Goal: Communication & Community: Share content

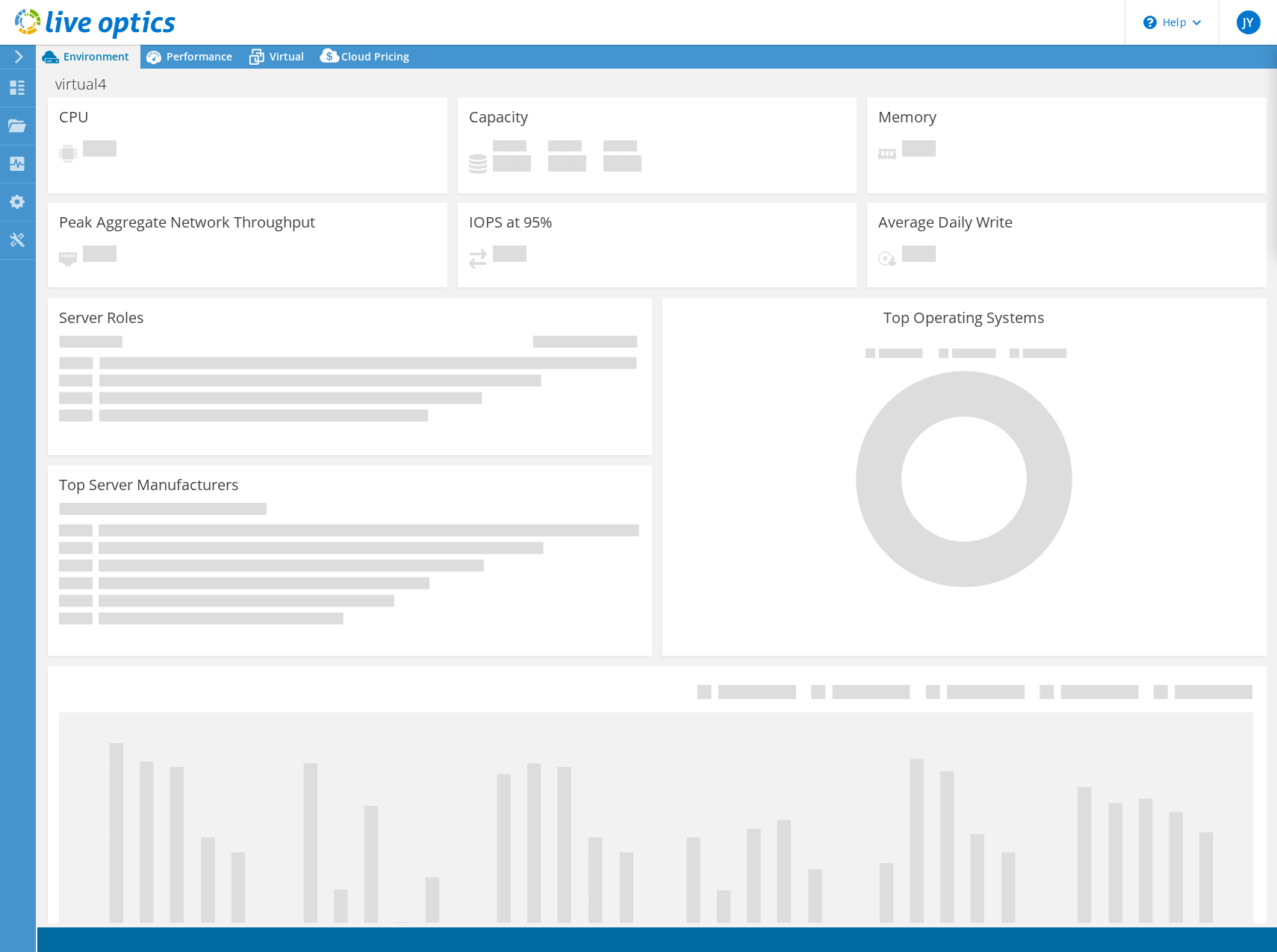
select select "USEast"
select select "USD"
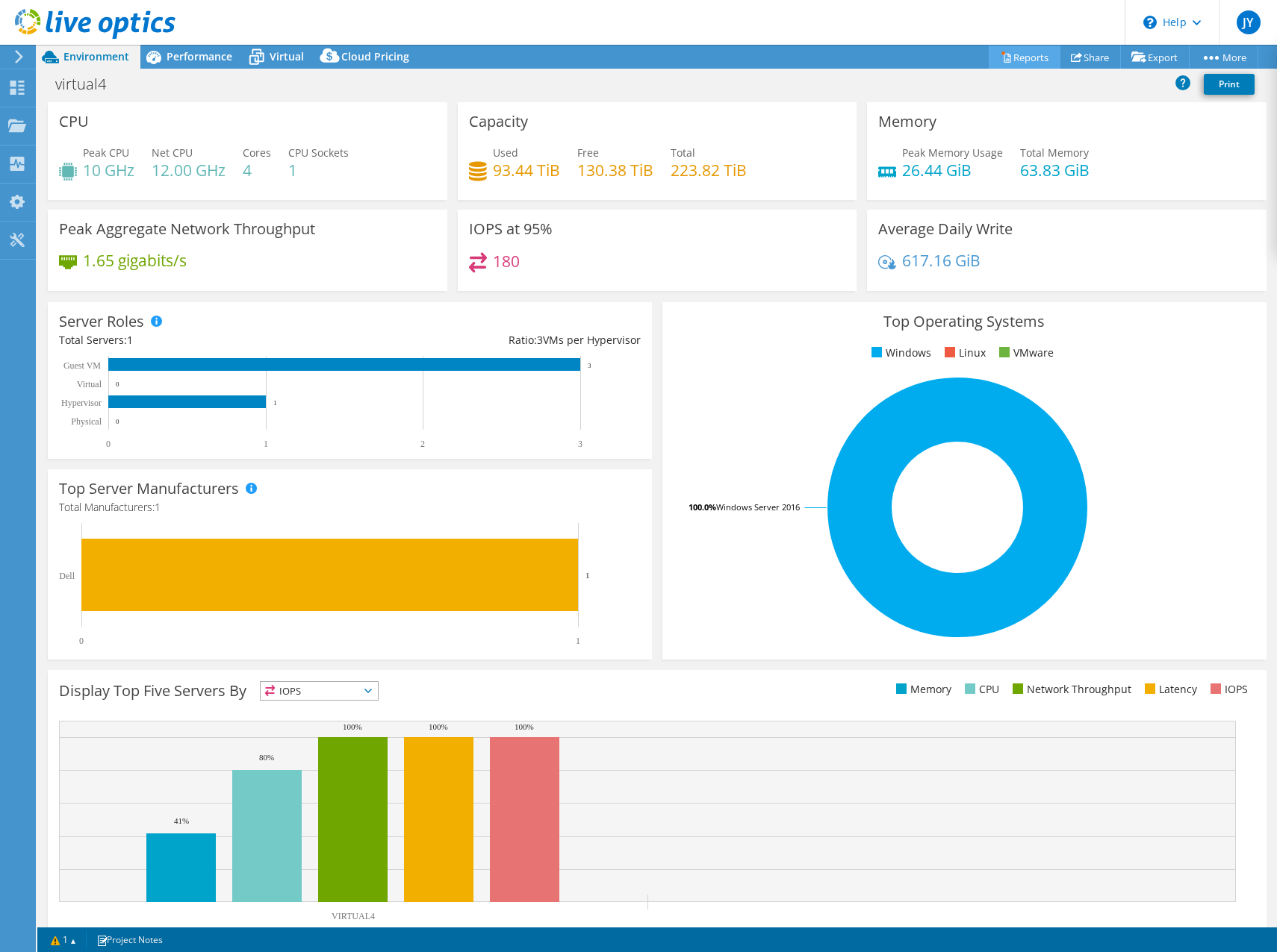
click at [1034, 56] on link "Reports" at bounding box center [1024, 57] width 72 height 23
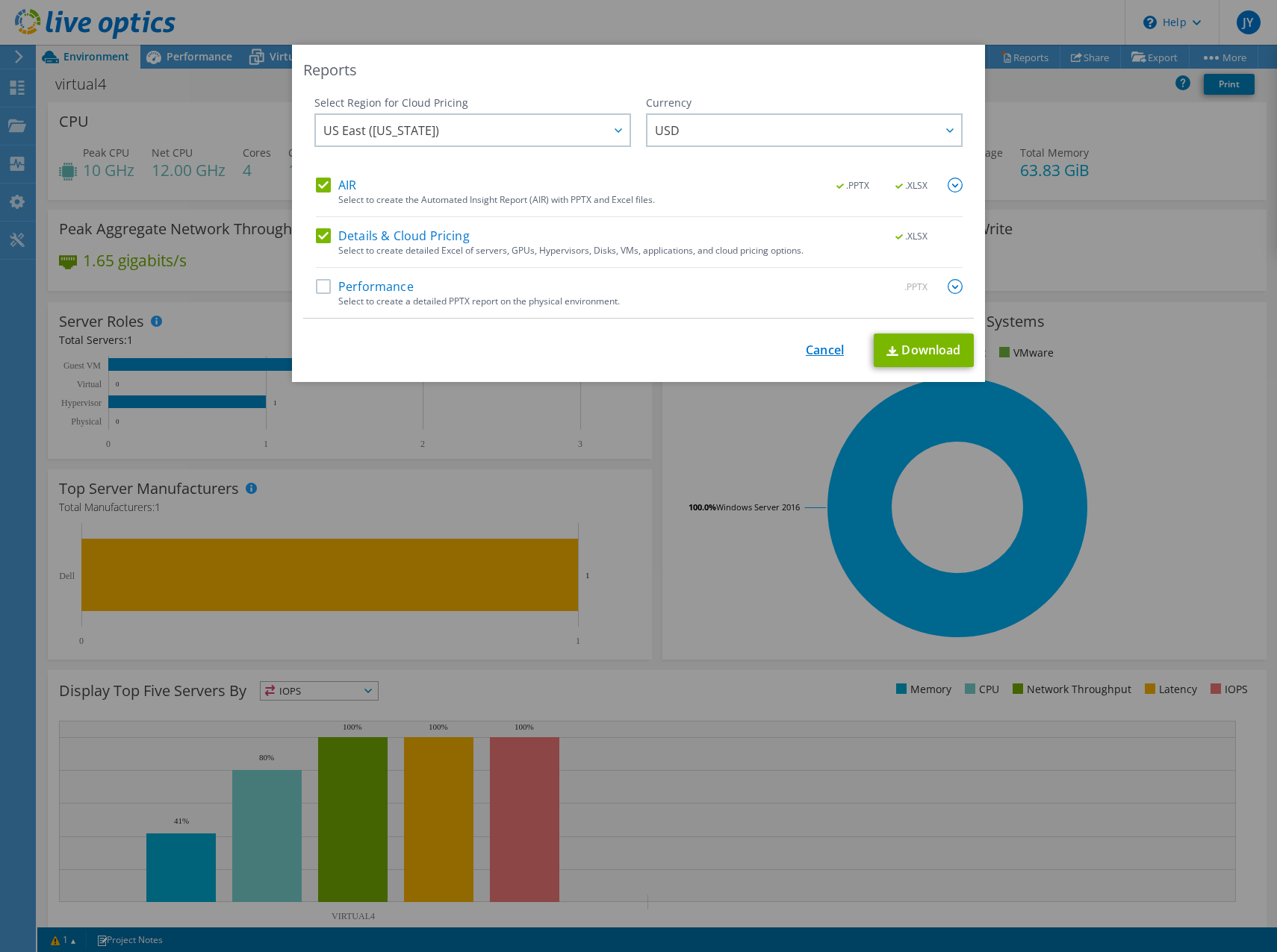
click at [812, 343] on link "Cancel" at bounding box center [825, 350] width 38 height 14
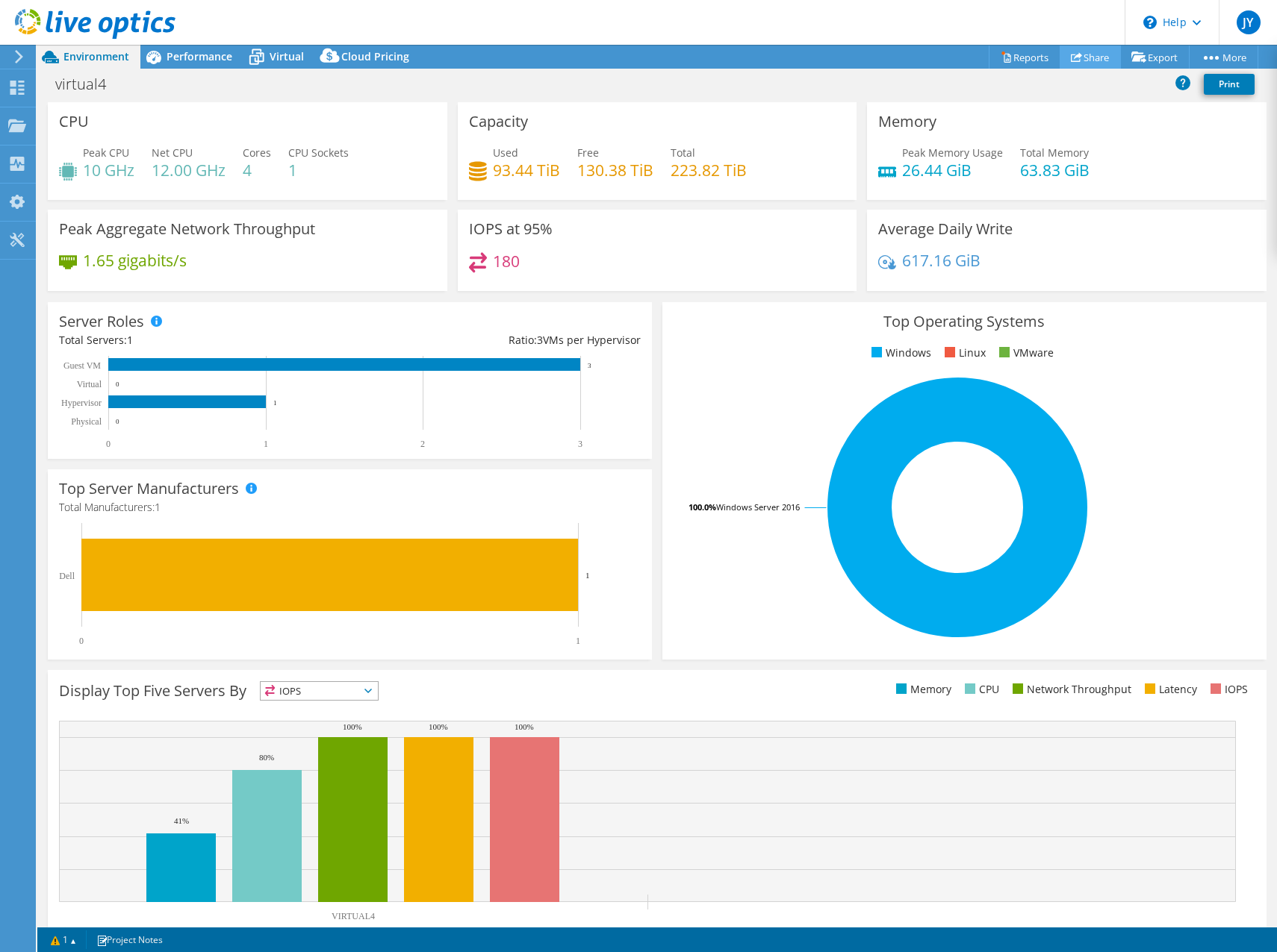
click at [1076, 57] on link "Share" at bounding box center [1090, 57] width 61 height 23
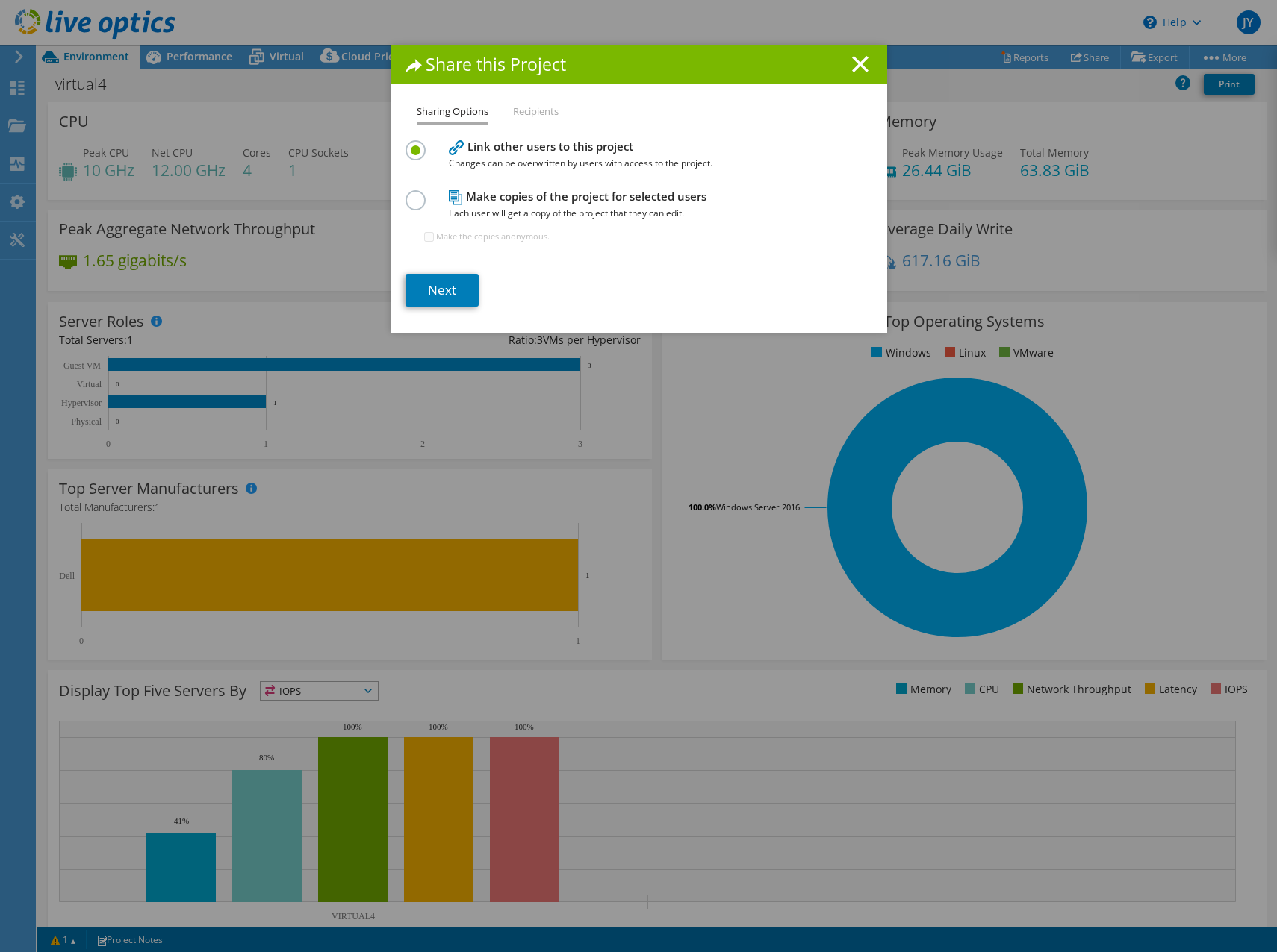
click at [525, 116] on li "Recipients" at bounding box center [535, 112] width 46 height 19
click at [447, 285] on link "Next" at bounding box center [441, 290] width 74 height 33
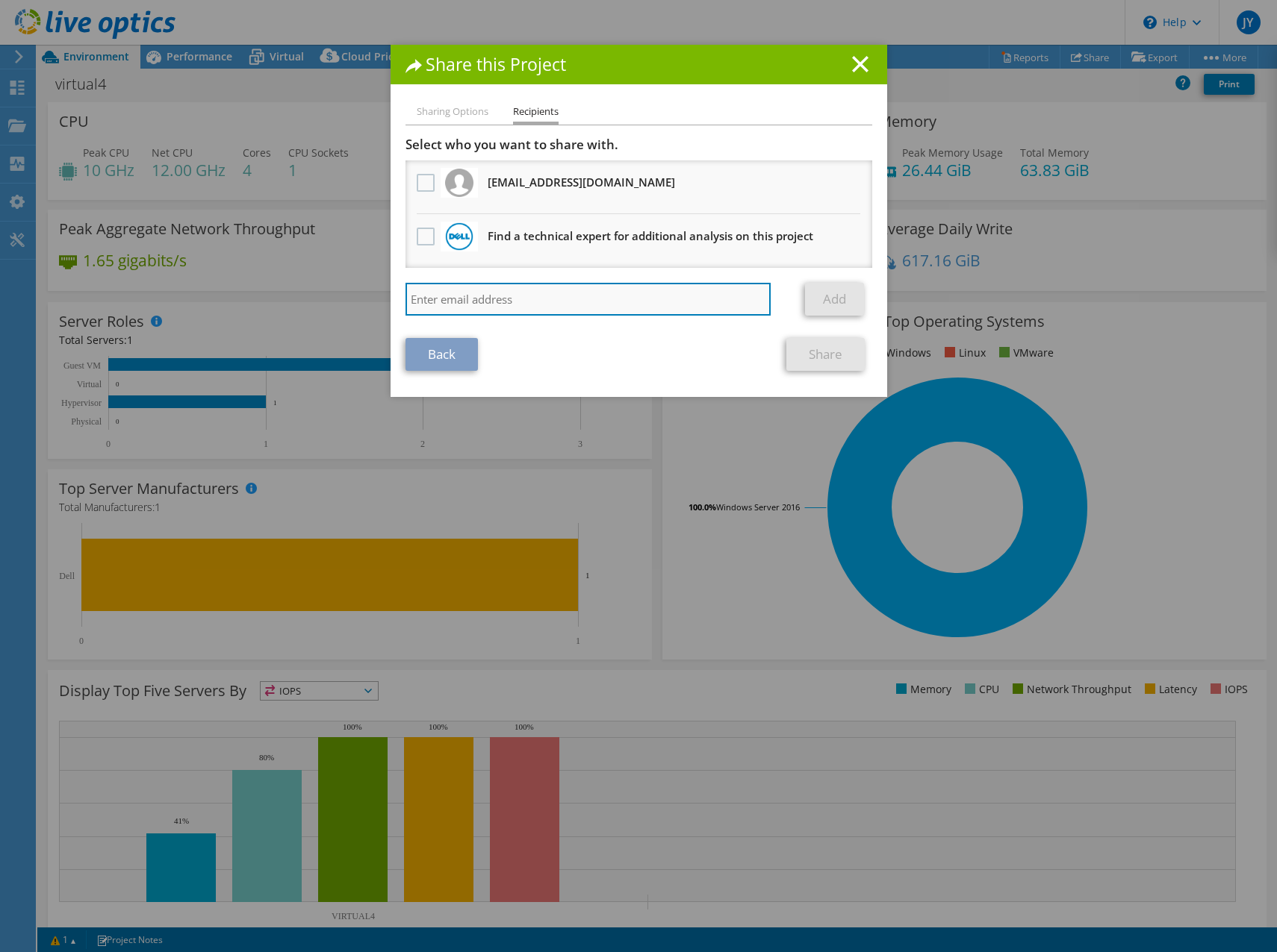
click at [445, 296] on input "search" at bounding box center [588, 299] width 366 height 33
paste input "[EMAIL_ADDRESS][PERSON_NAME][DOMAIN_NAME]"
type input "[EMAIL_ADDRESS][PERSON_NAME][DOMAIN_NAME]"
click at [834, 296] on link "Add" at bounding box center [835, 299] width 59 height 33
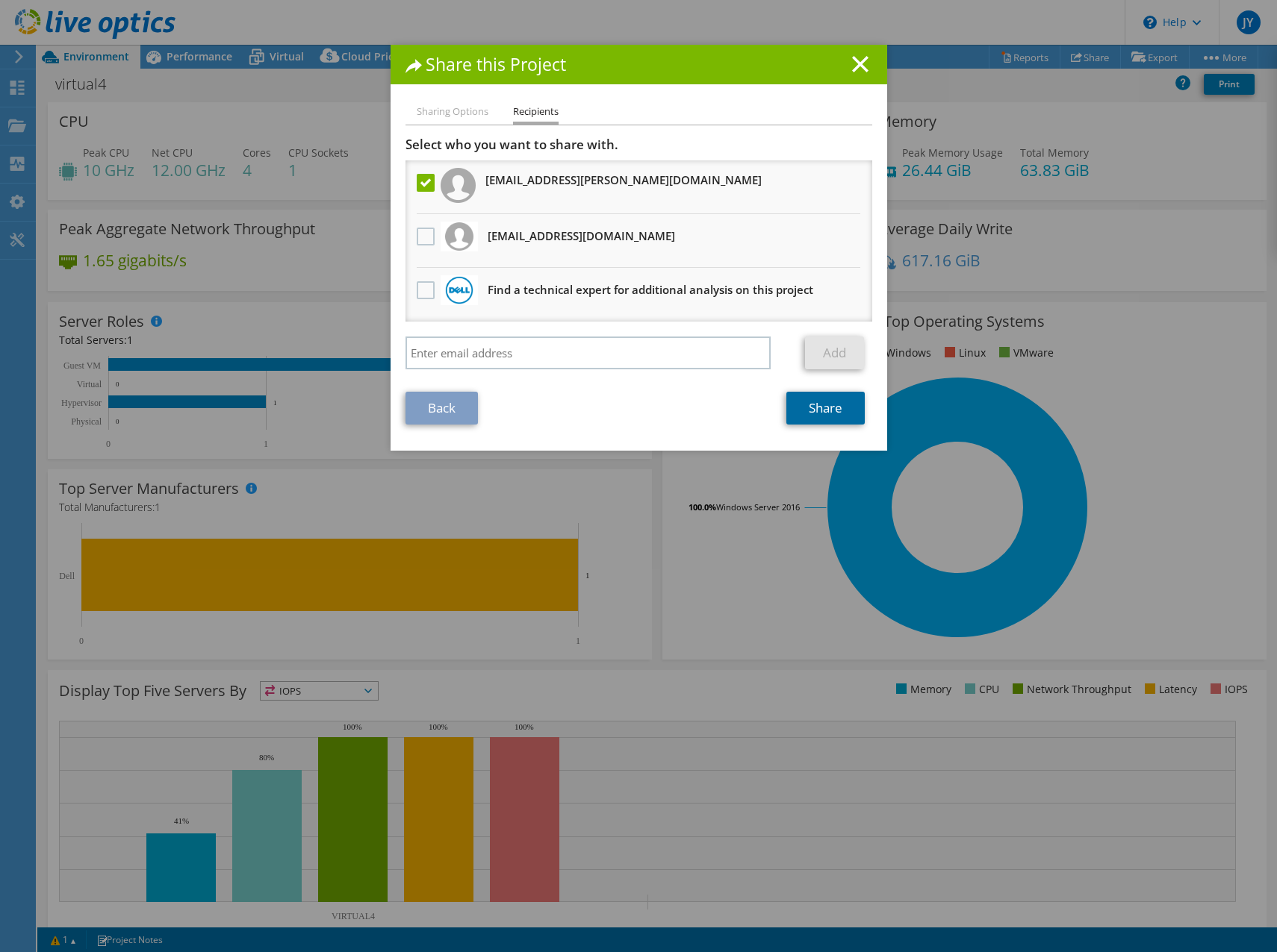
click at [817, 408] on link "Share" at bounding box center [825, 408] width 79 height 33
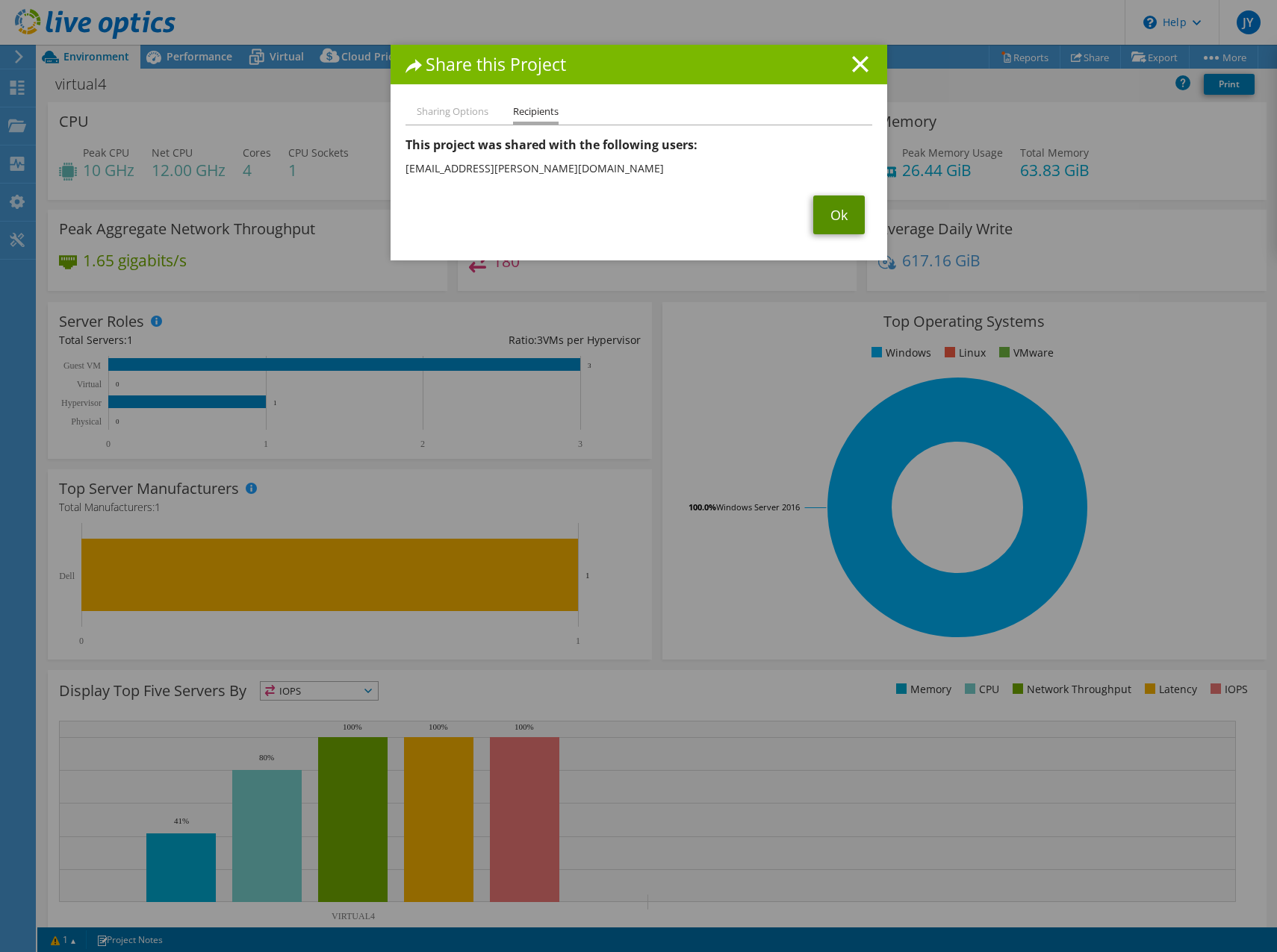
click at [826, 211] on link "Ok" at bounding box center [838, 215] width 52 height 39
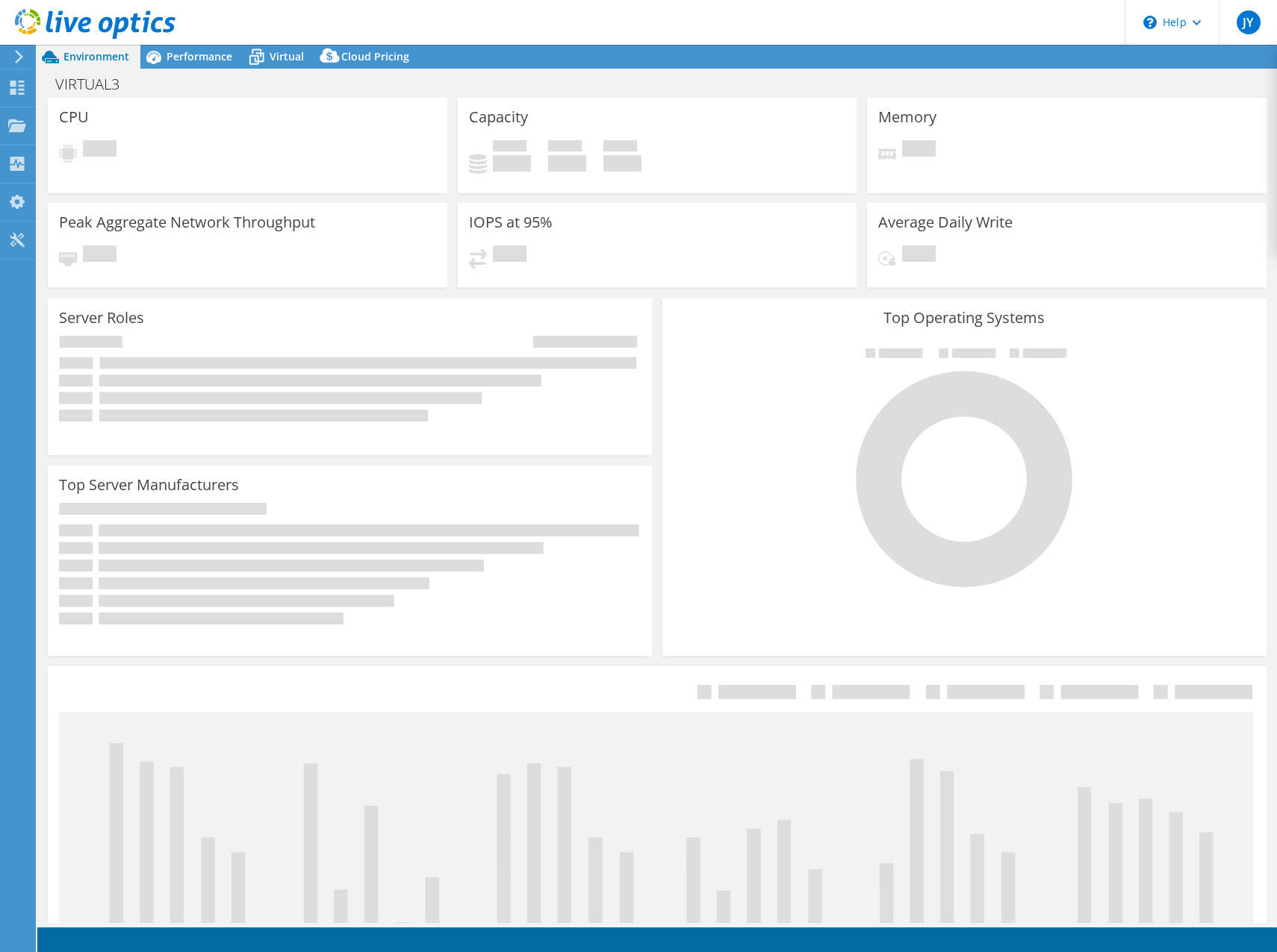
select select "USD"
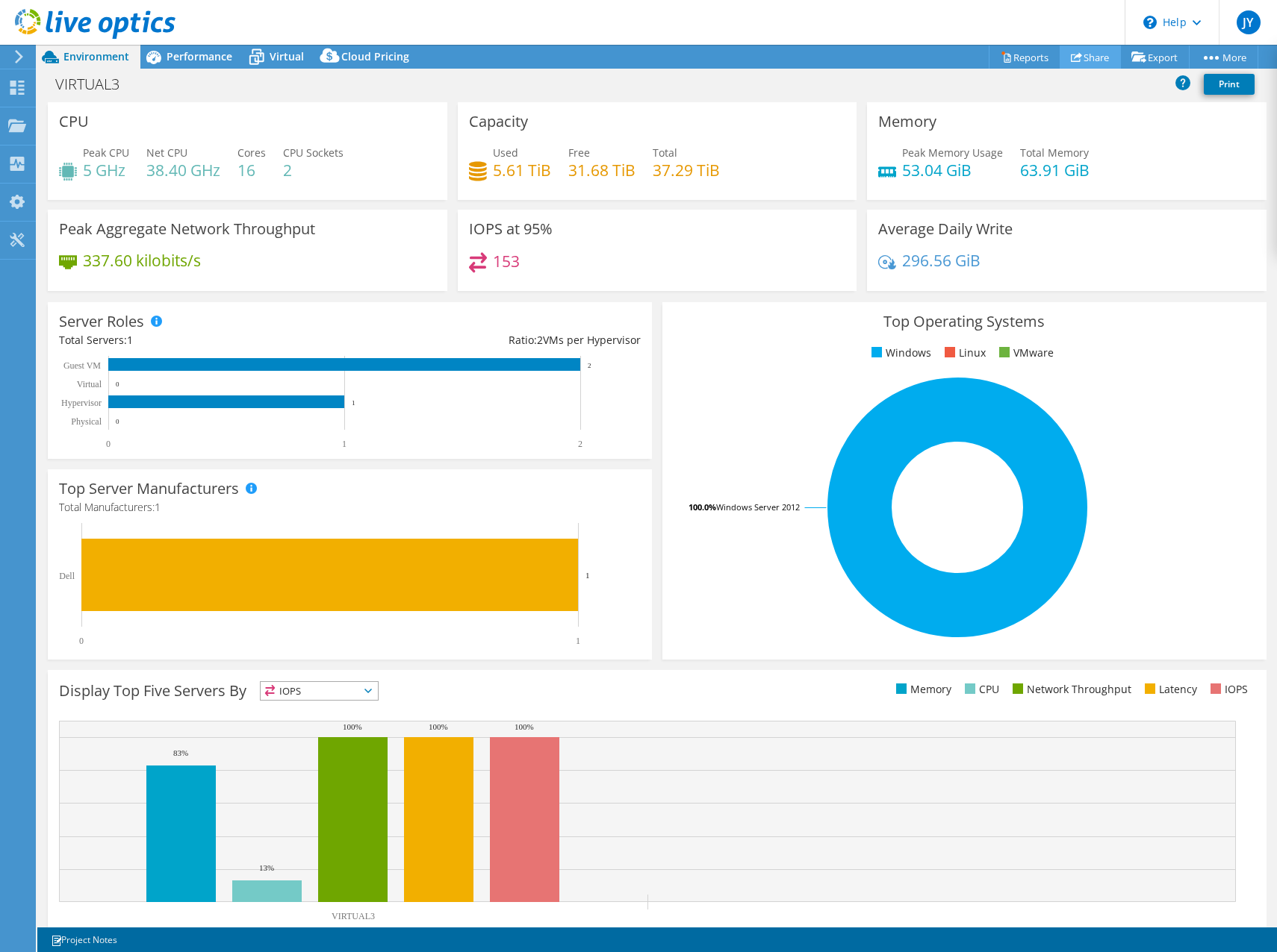
click at [1086, 50] on link "Share" at bounding box center [1090, 57] width 61 height 23
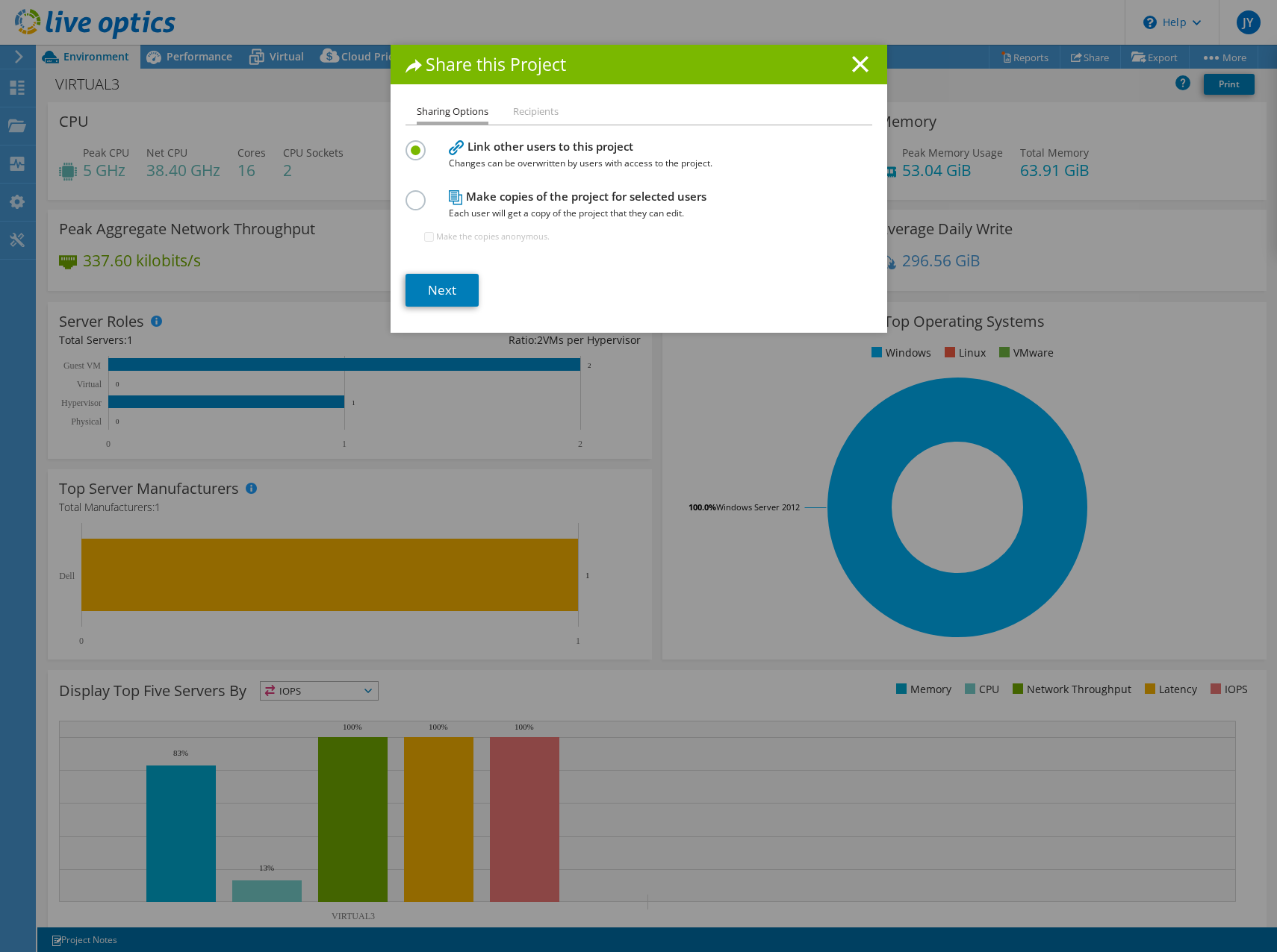
click at [517, 116] on li "Recipients" at bounding box center [535, 112] width 46 height 19
click at [452, 291] on link "Next" at bounding box center [441, 290] width 74 height 33
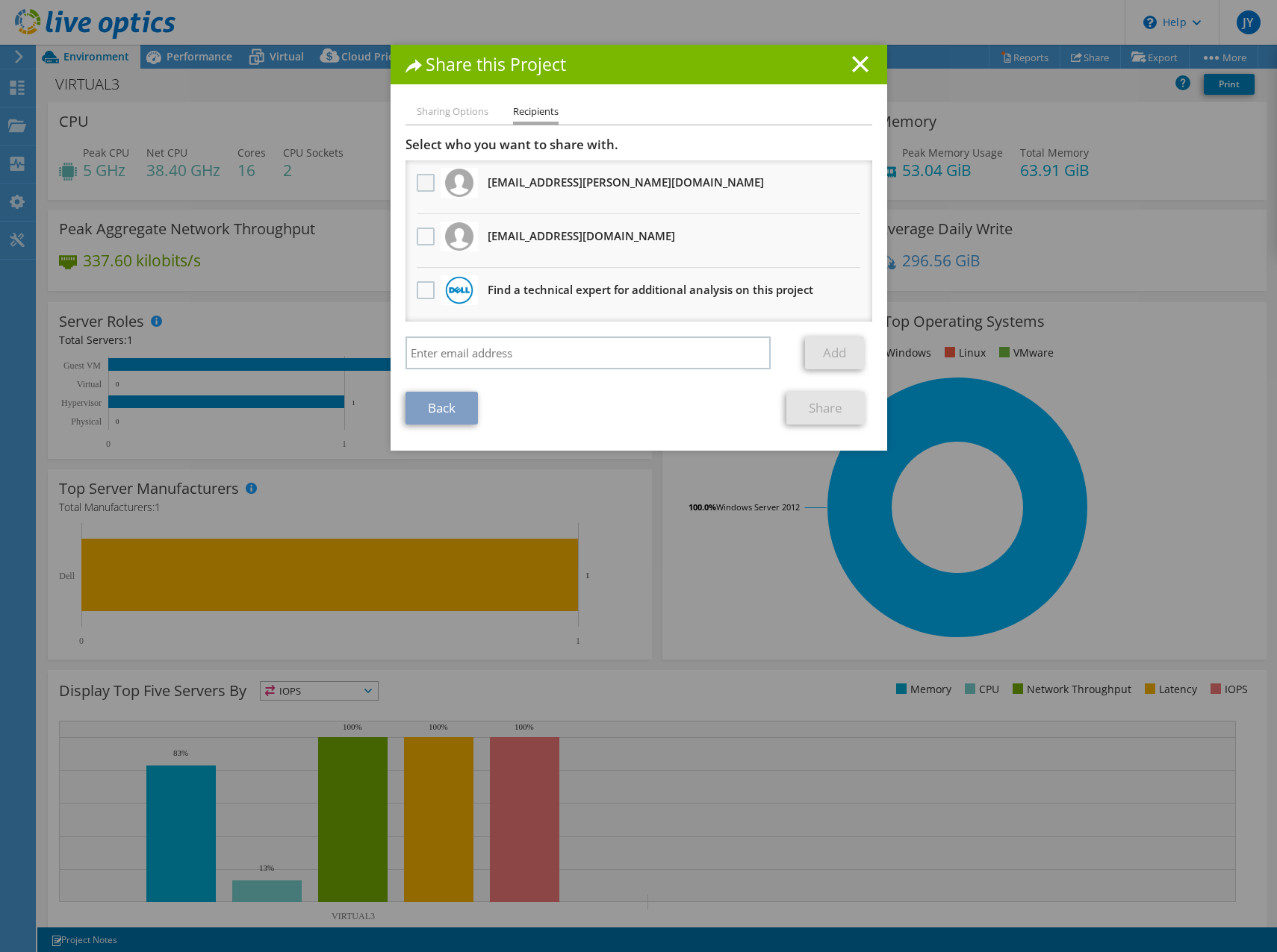
click at [419, 183] on label at bounding box center [428, 183] width 22 height 18
click at [0, 0] on input "checkbox" at bounding box center [0, 0] width 0 height 0
click at [808, 409] on link "Share" at bounding box center [825, 408] width 79 height 33
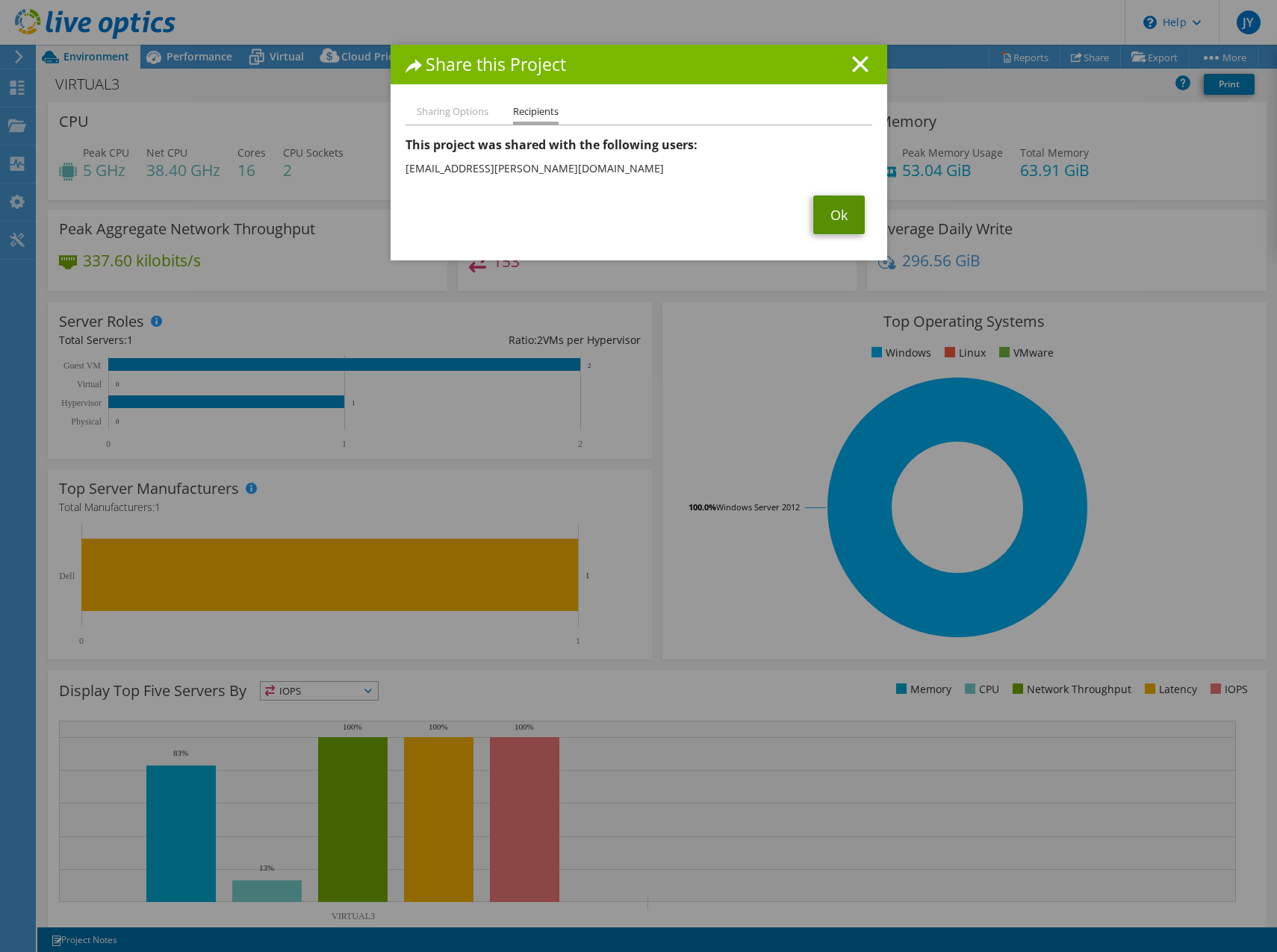
click at [838, 220] on link "Ok" at bounding box center [838, 215] width 52 height 39
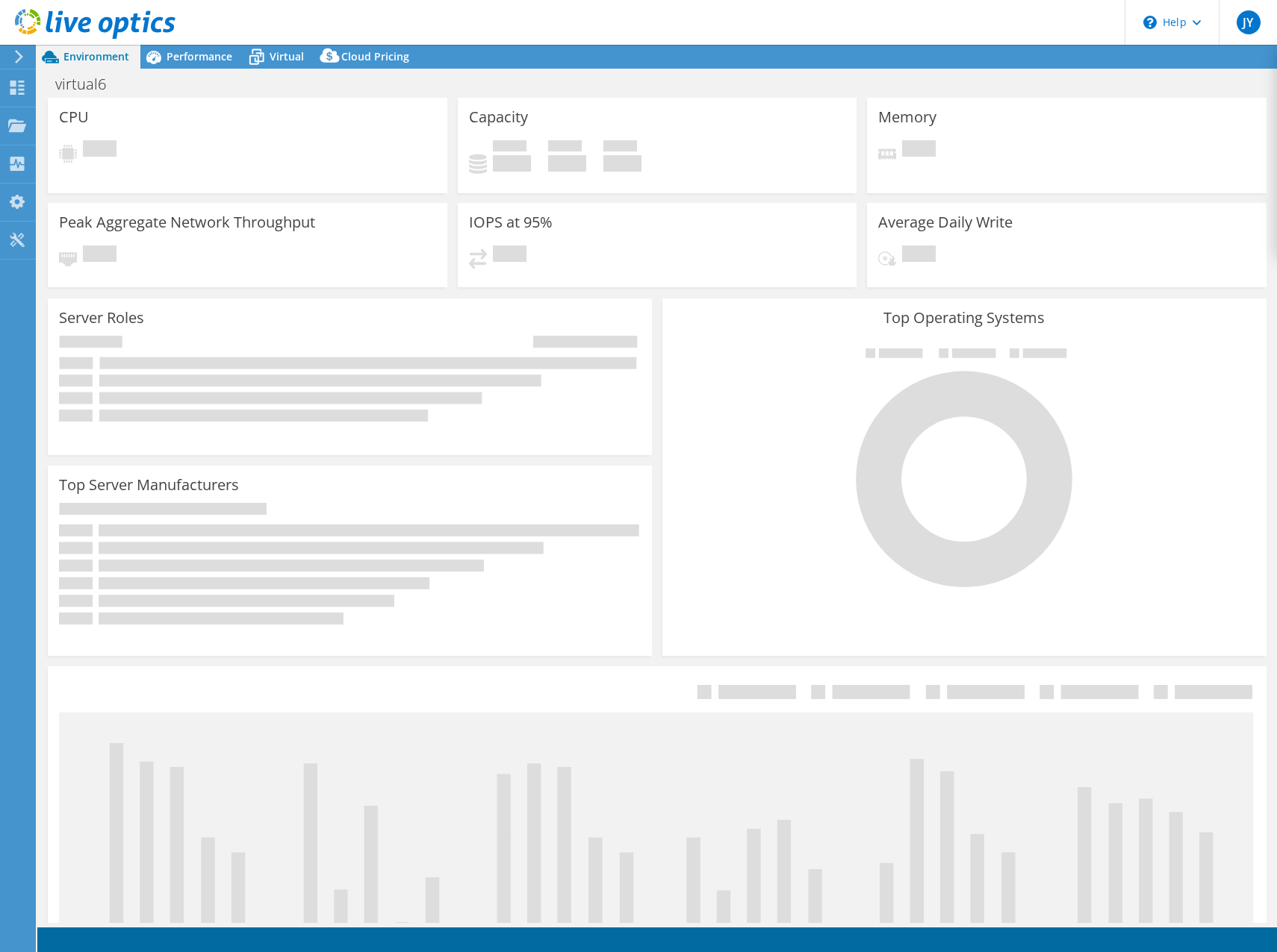
select select "USD"
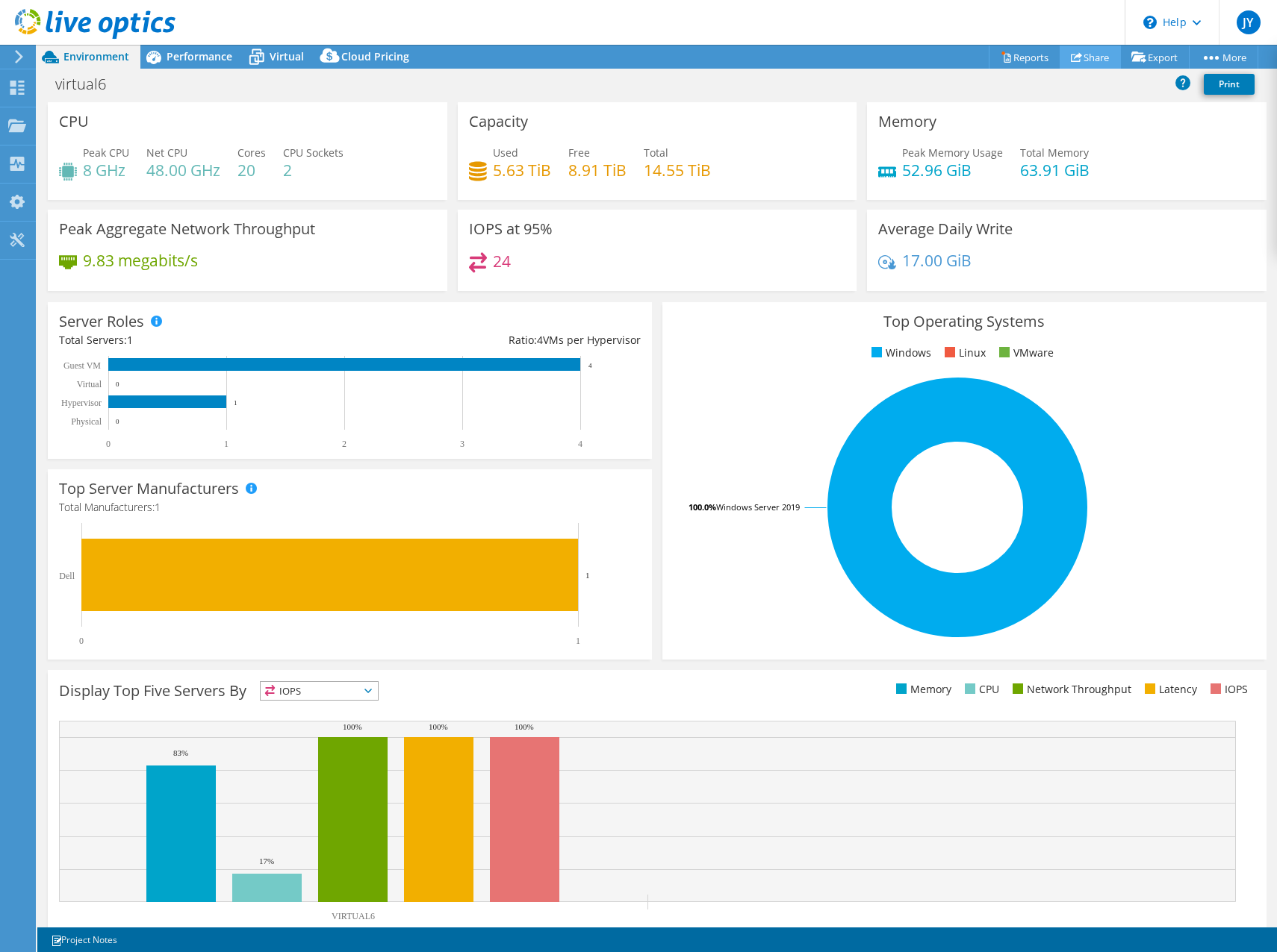
click at [1091, 64] on link "Share" at bounding box center [1090, 57] width 61 height 23
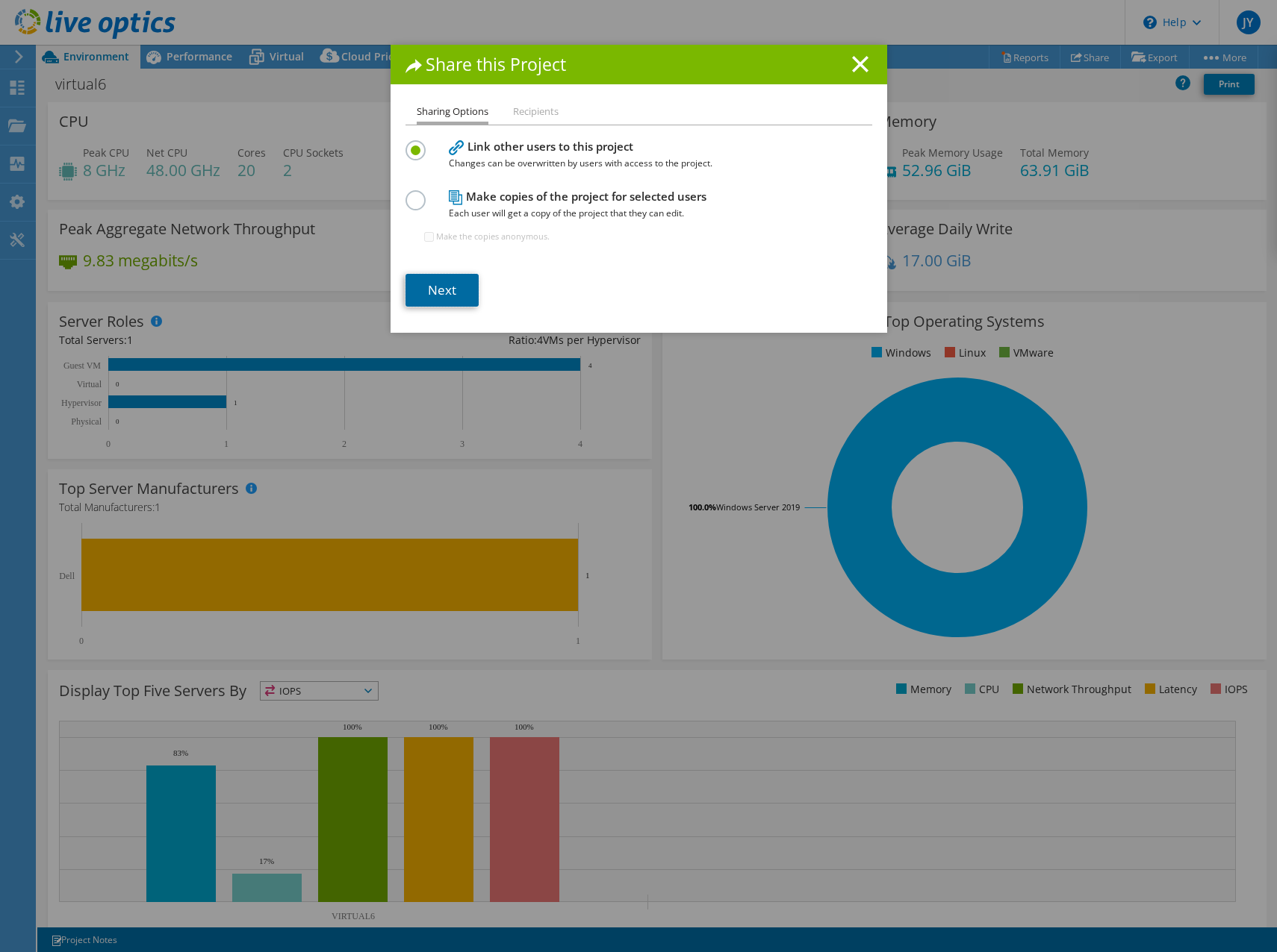
click at [449, 277] on link "Next" at bounding box center [441, 290] width 74 height 33
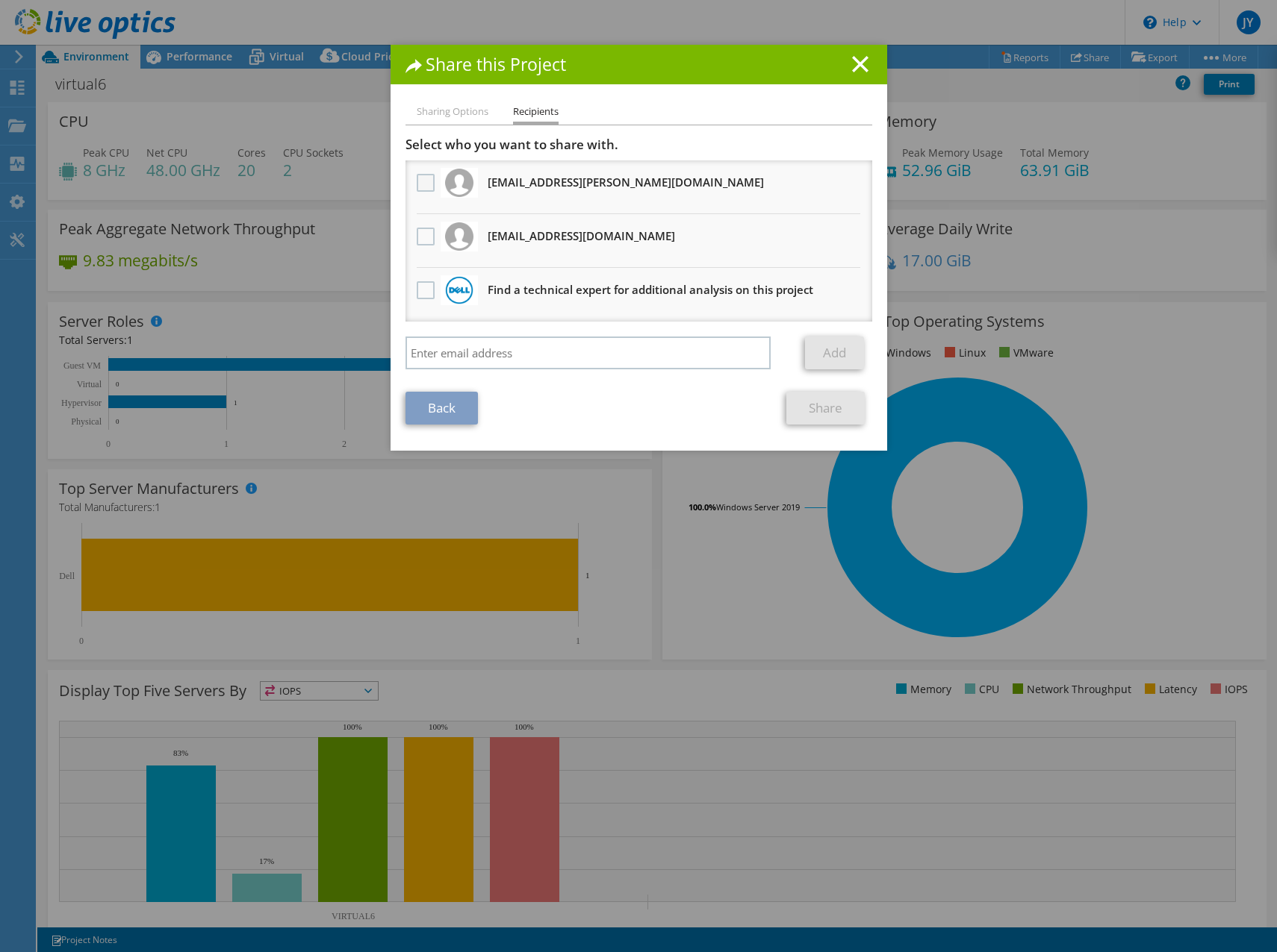
click at [422, 181] on label at bounding box center [428, 183] width 22 height 18
click at [0, 0] on input "checkbox" at bounding box center [0, 0] width 0 height 0
click at [811, 415] on link "Share" at bounding box center [825, 408] width 79 height 33
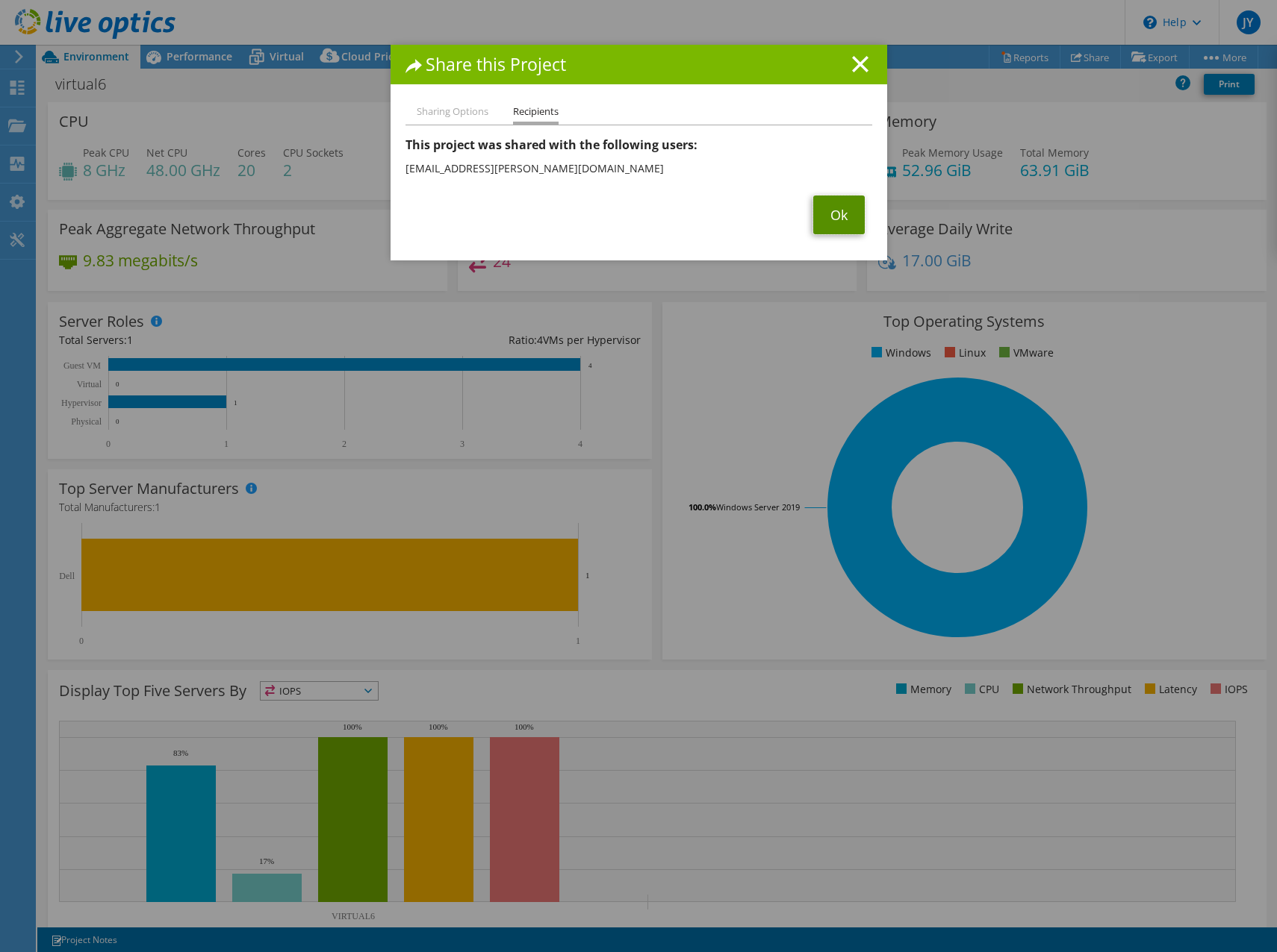
drag, startPoint x: 856, startPoint y: 232, endPoint x: 854, endPoint y: 223, distance: 9.2
click at [856, 231] on link "Ok" at bounding box center [838, 215] width 52 height 39
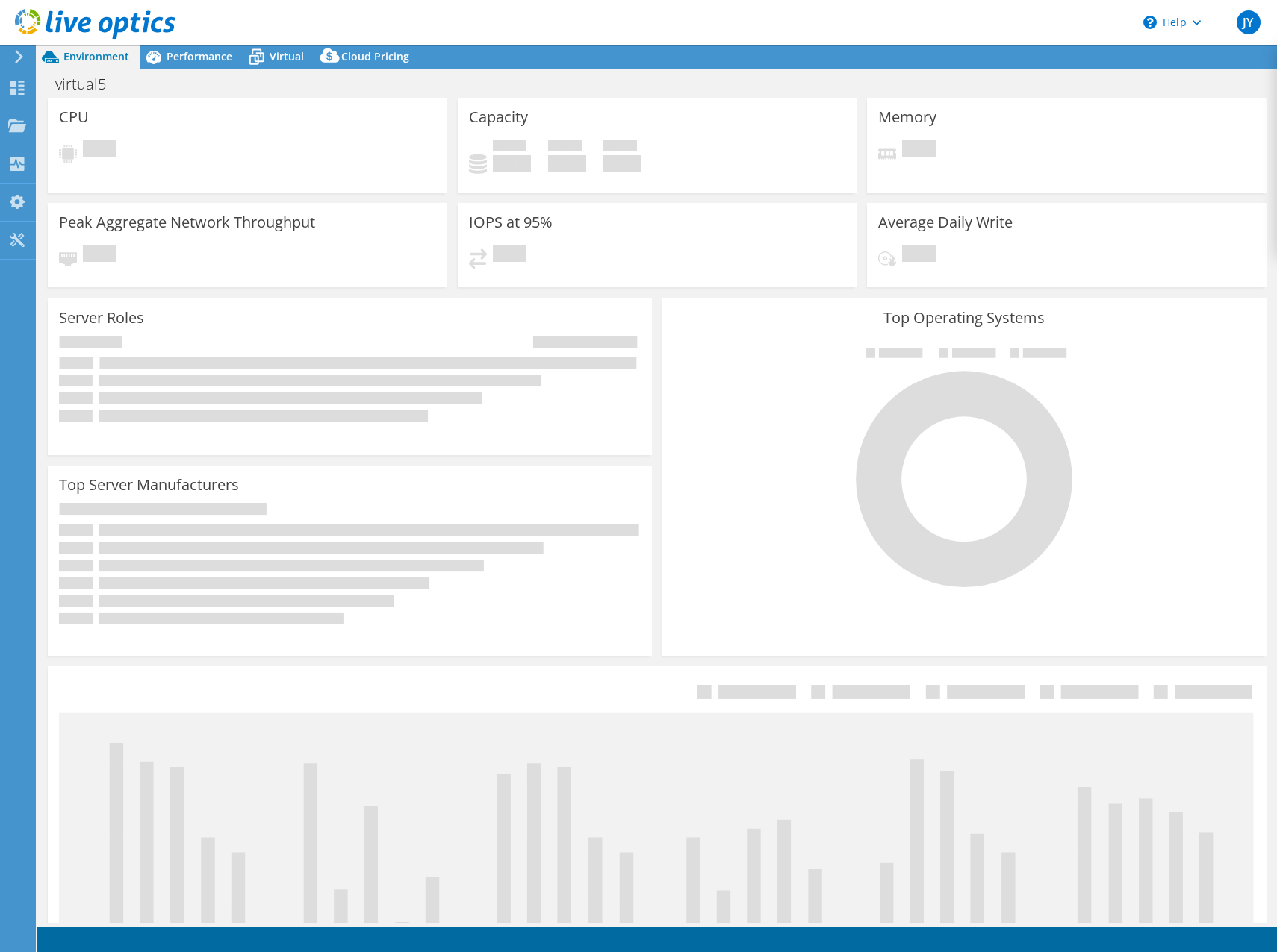
select select "USD"
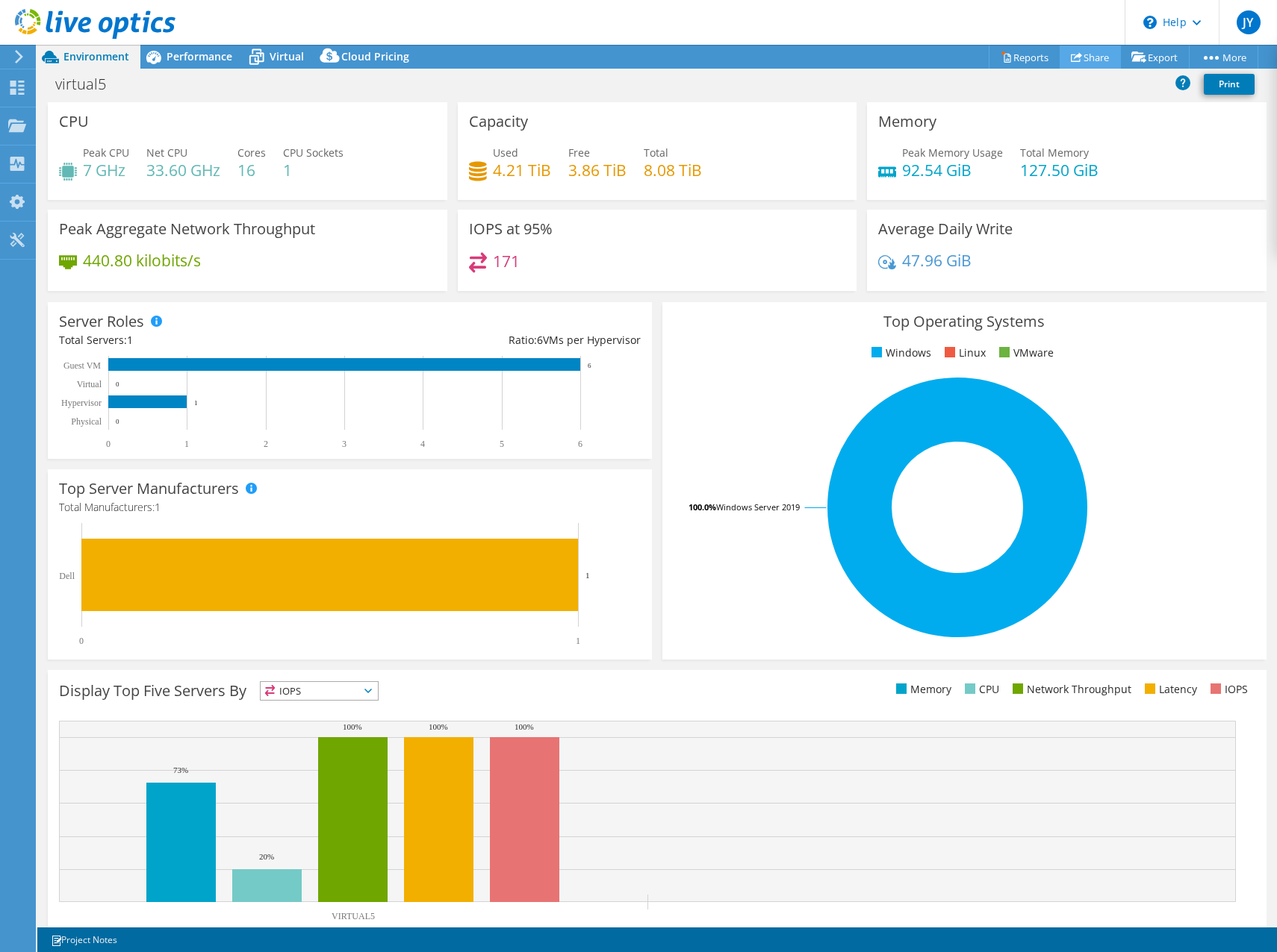
click at [1075, 58] on link "Share" at bounding box center [1090, 57] width 61 height 23
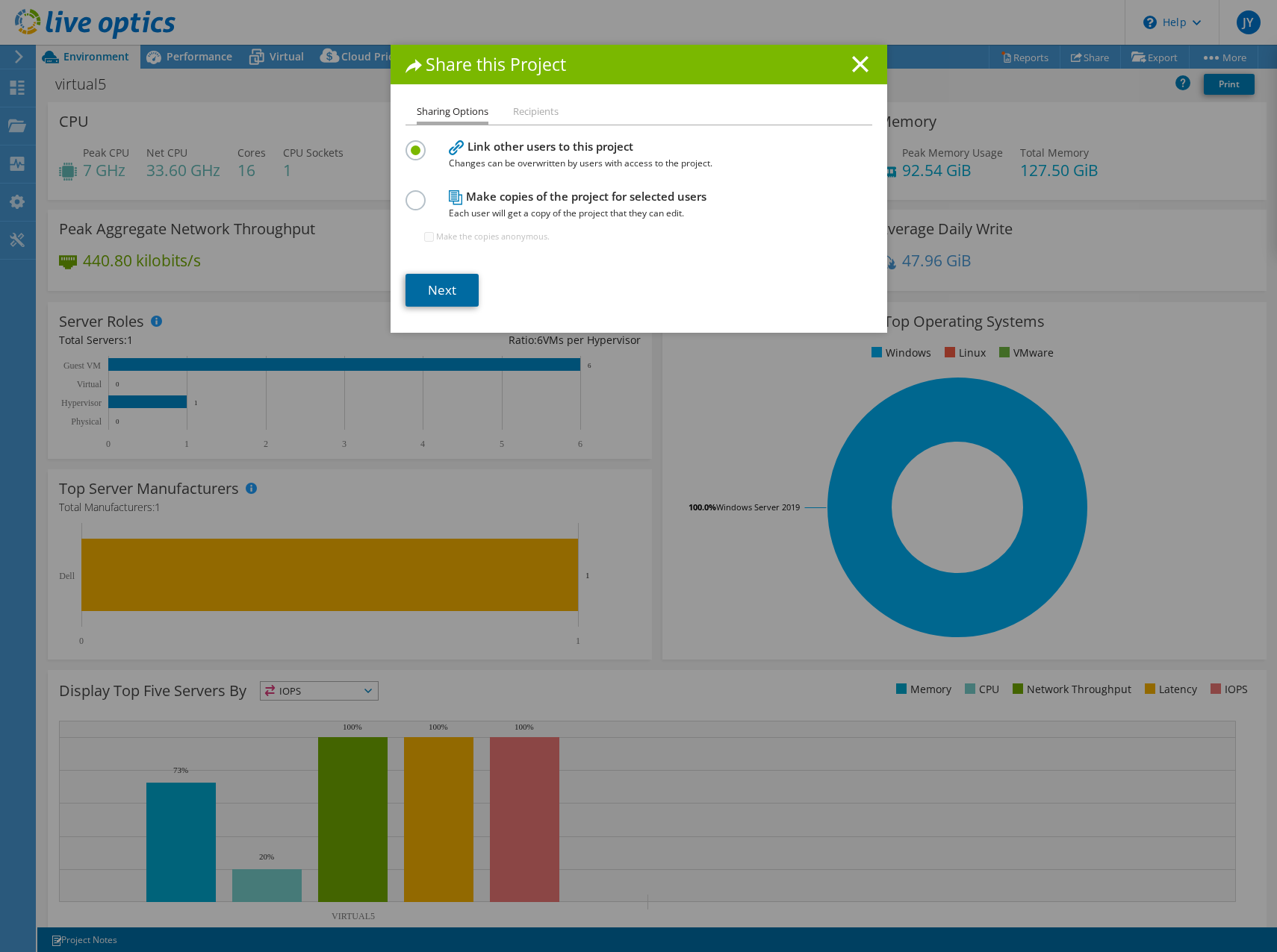
click at [462, 286] on link "Next" at bounding box center [441, 290] width 74 height 33
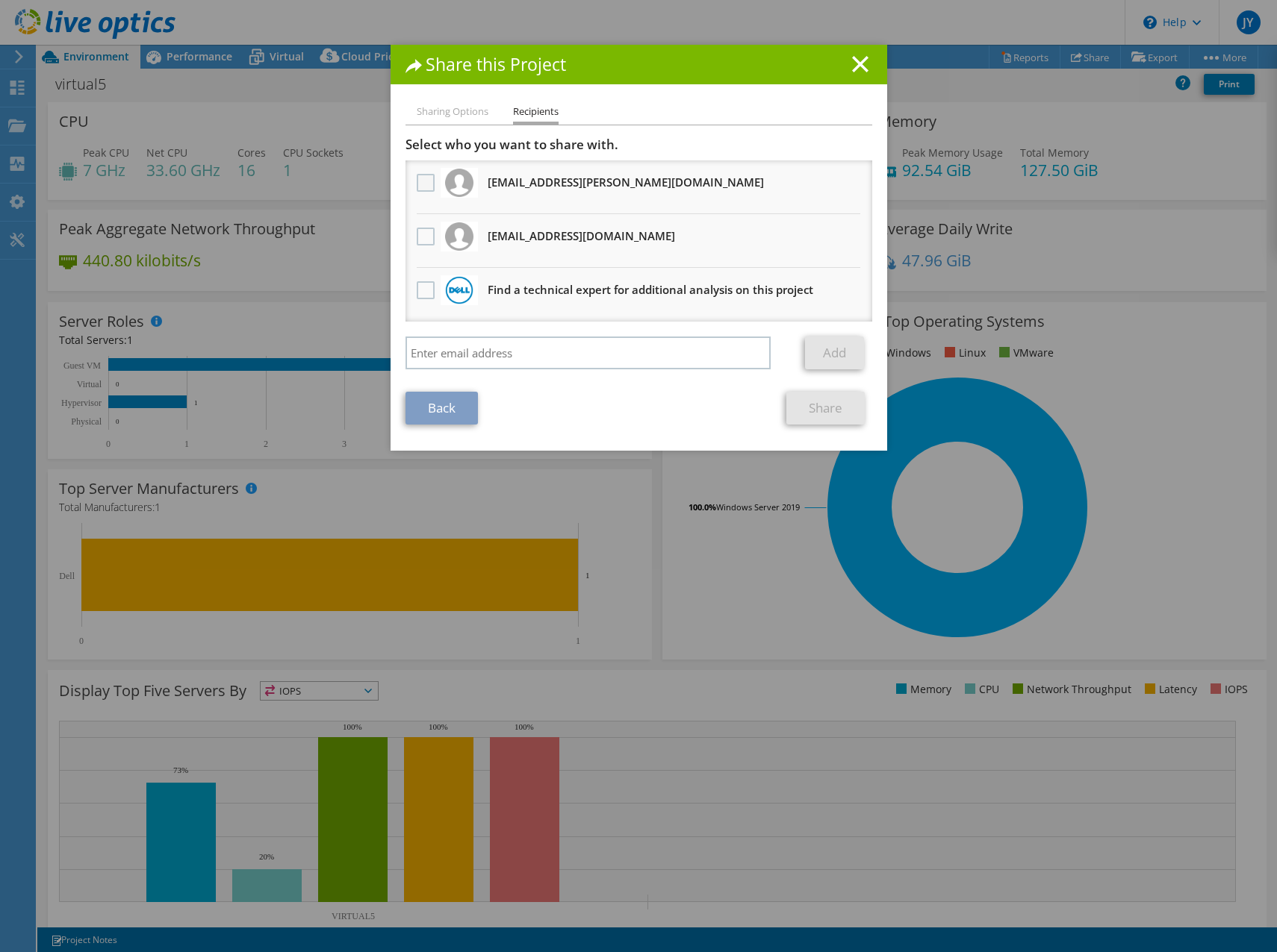
click at [424, 181] on label at bounding box center [428, 183] width 22 height 18
click at [0, 0] on input "checkbox" at bounding box center [0, 0] width 0 height 0
click at [814, 407] on link "Share" at bounding box center [825, 408] width 79 height 33
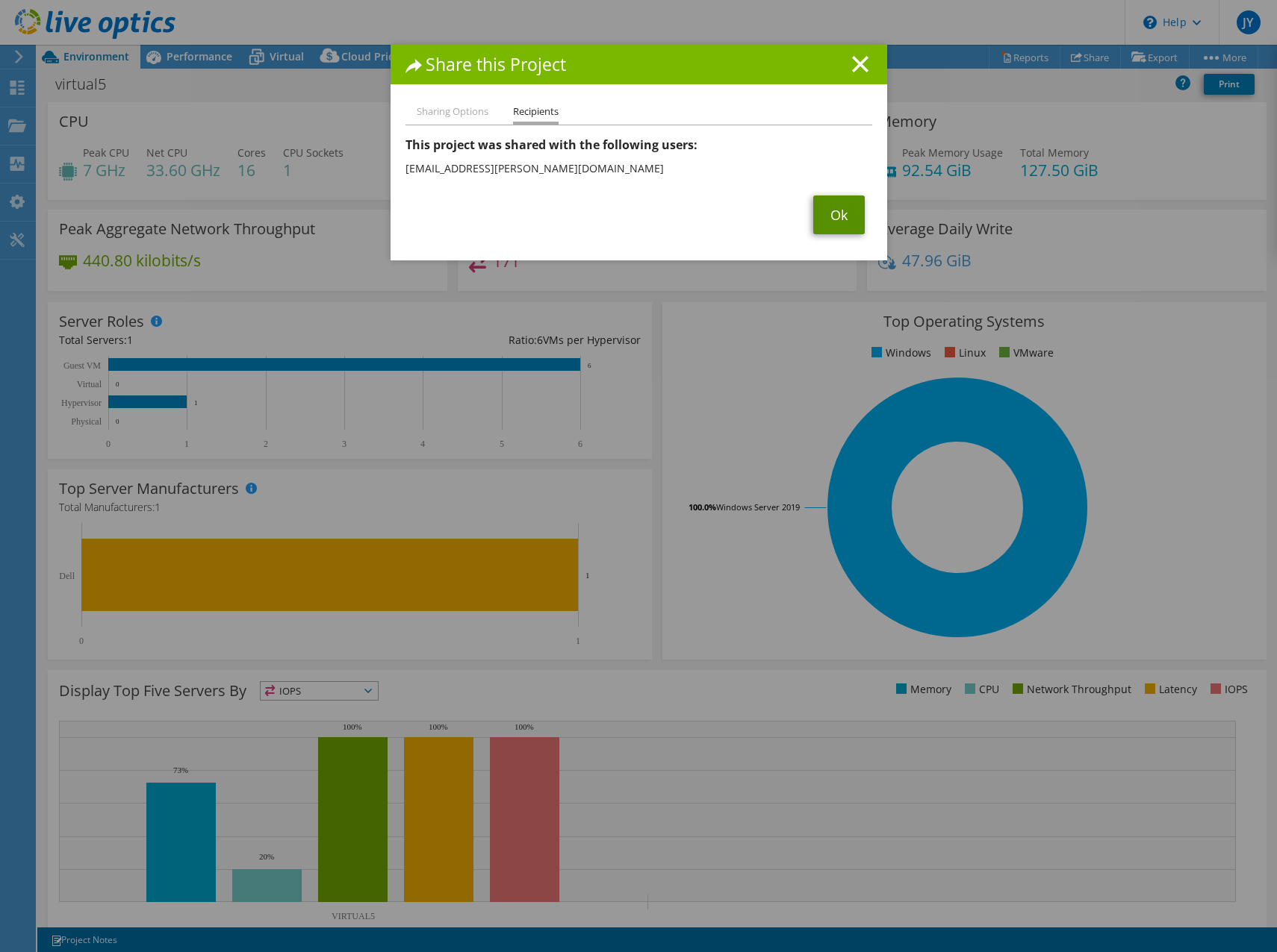
click at [852, 204] on link "Ok" at bounding box center [838, 215] width 52 height 39
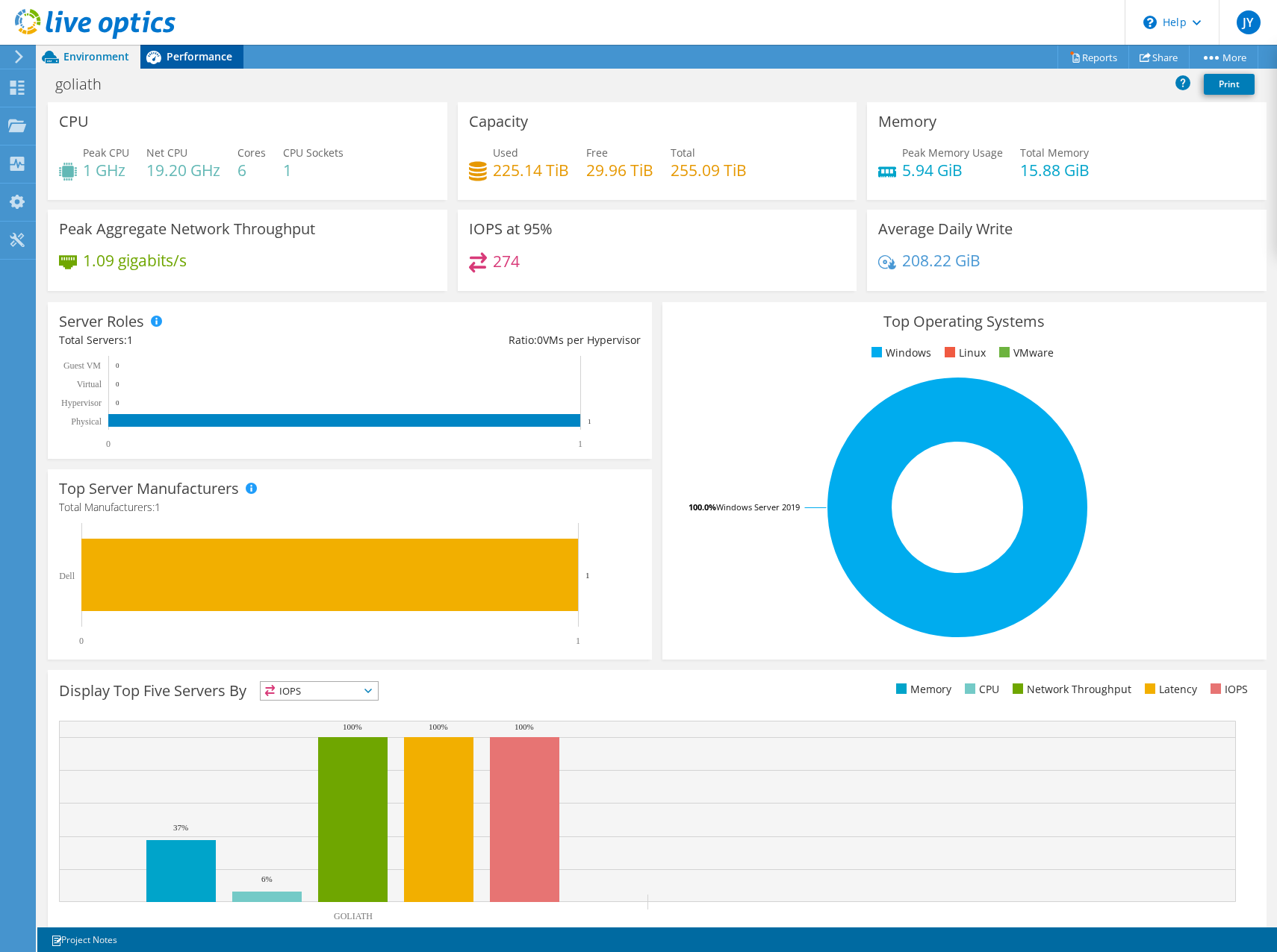
click at [200, 59] on span "Performance" at bounding box center [200, 56] width 66 height 14
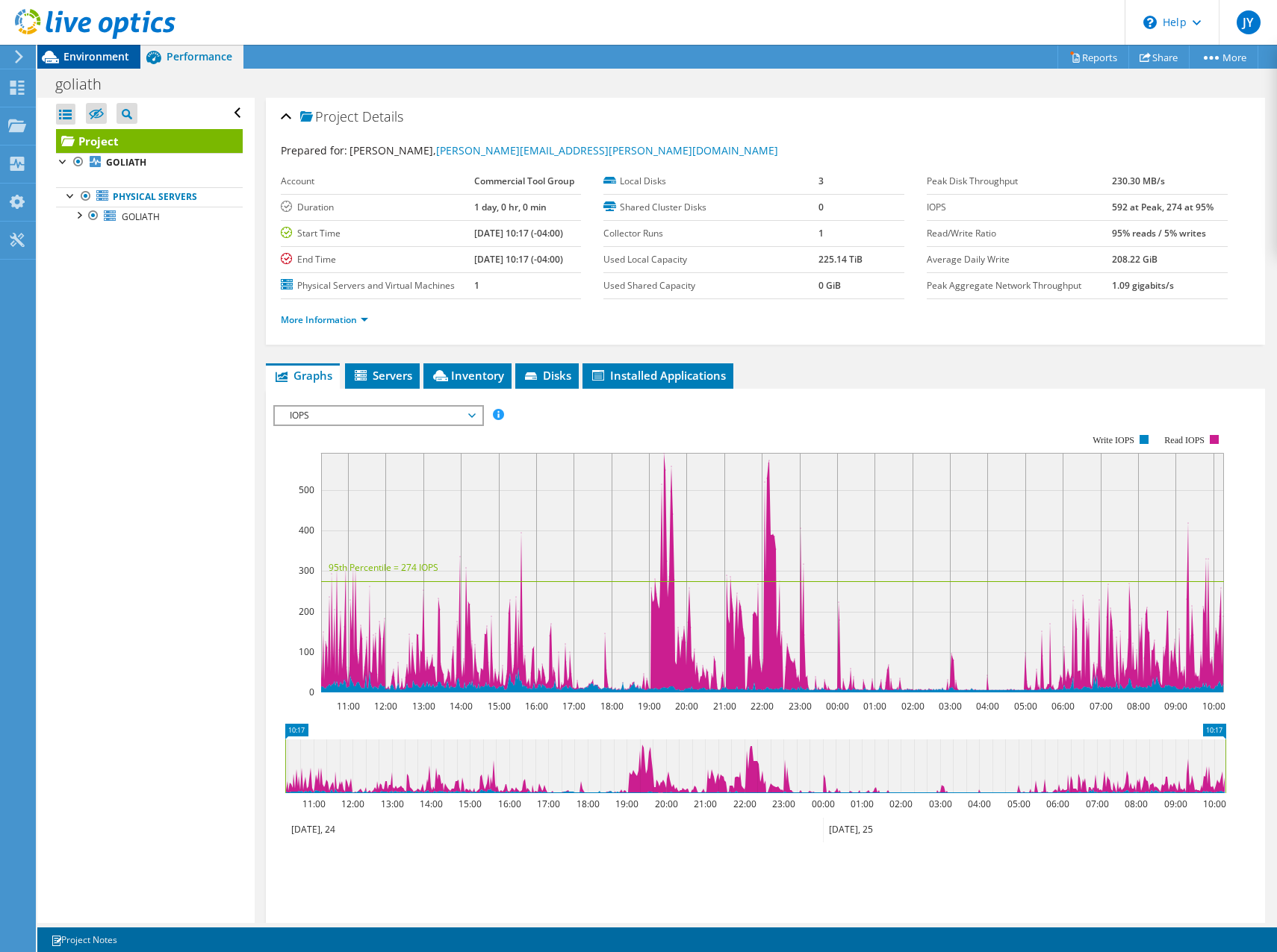
click at [99, 55] on span "Environment" at bounding box center [96, 56] width 66 height 14
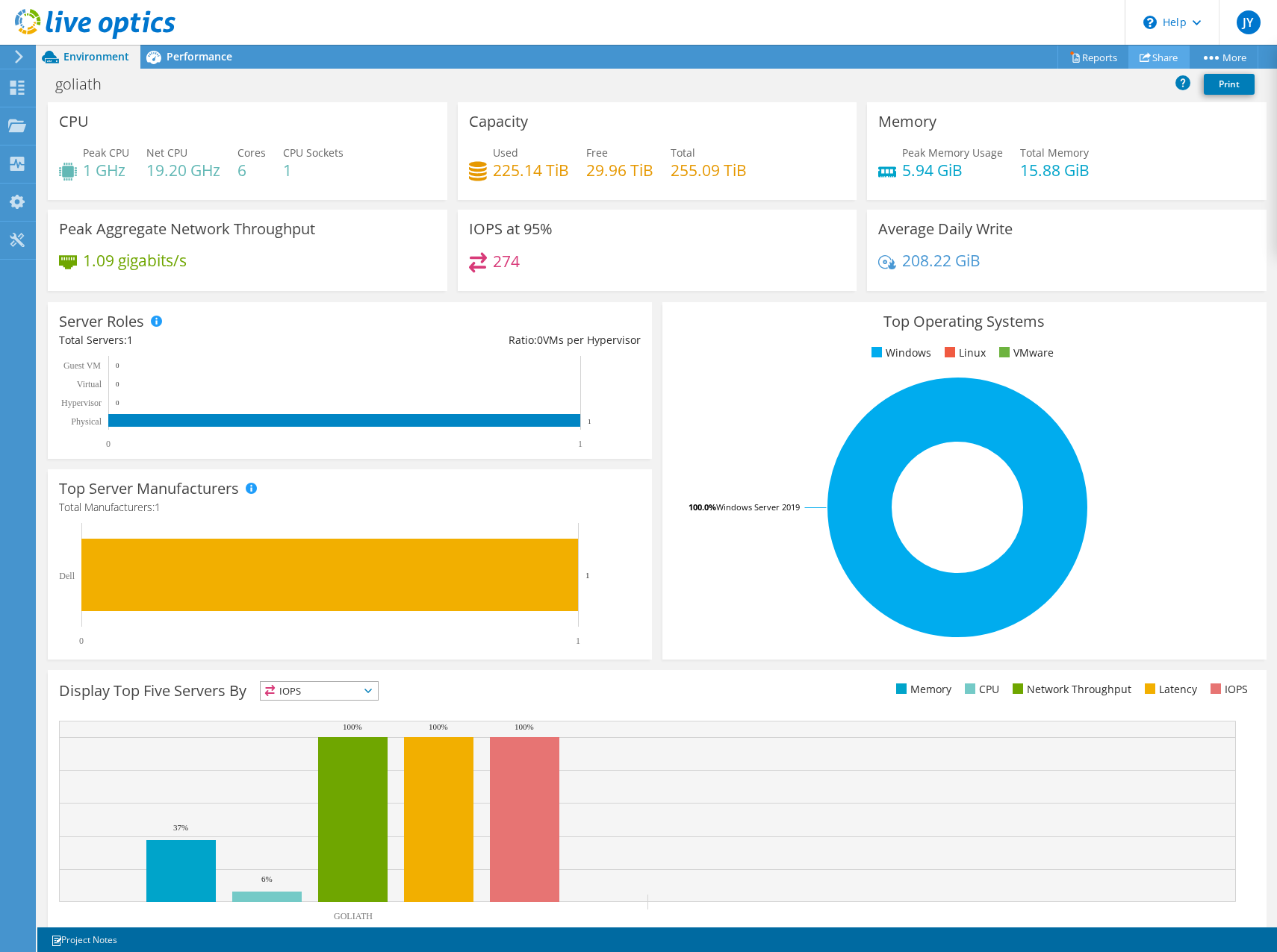
click at [1148, 55] on link "Share" at bounding box center [1159, 57] width 61 height 23
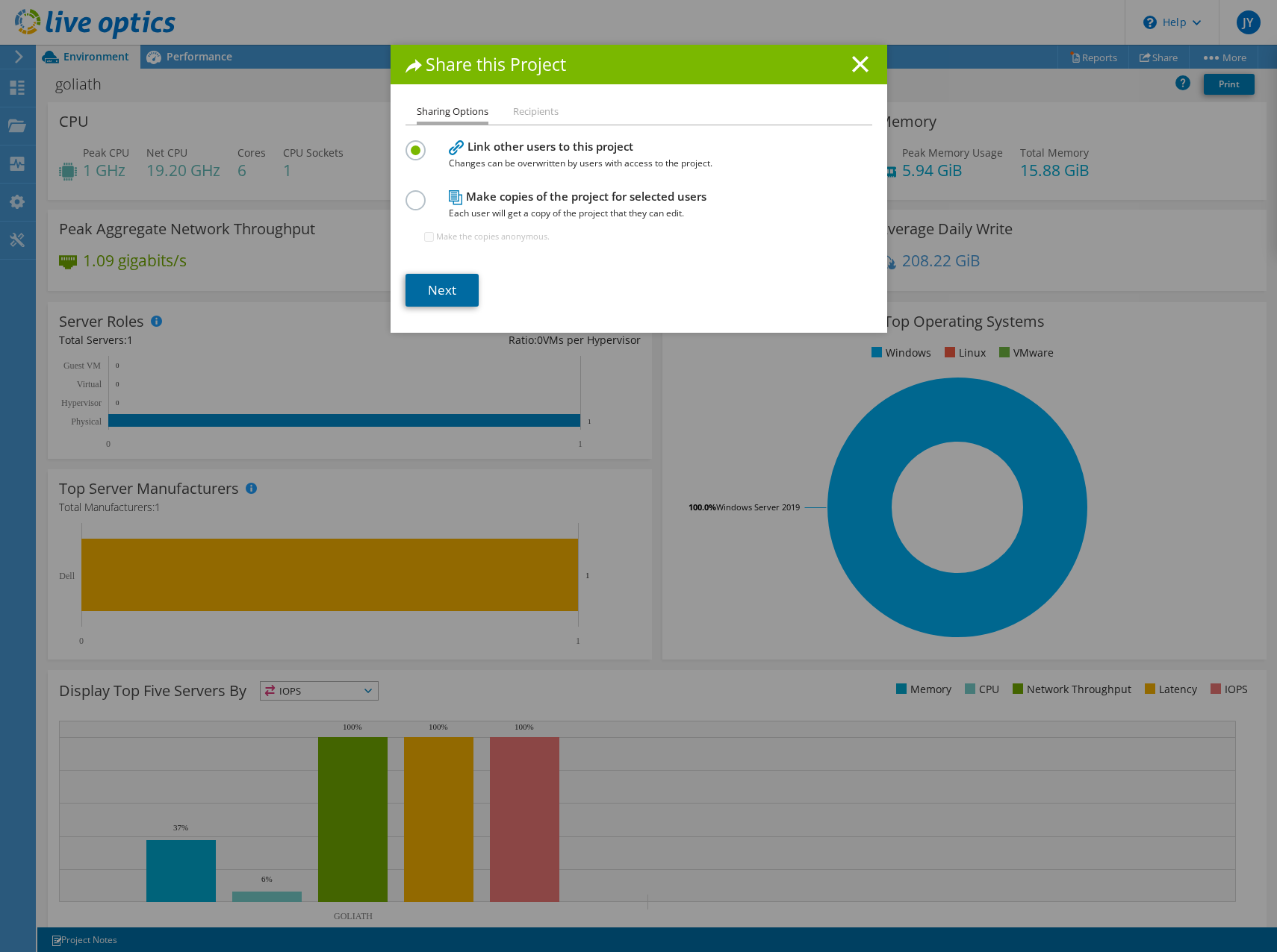
click at [436, 292] on link "Next" at bounding box center [441, 290] width 74 height 33
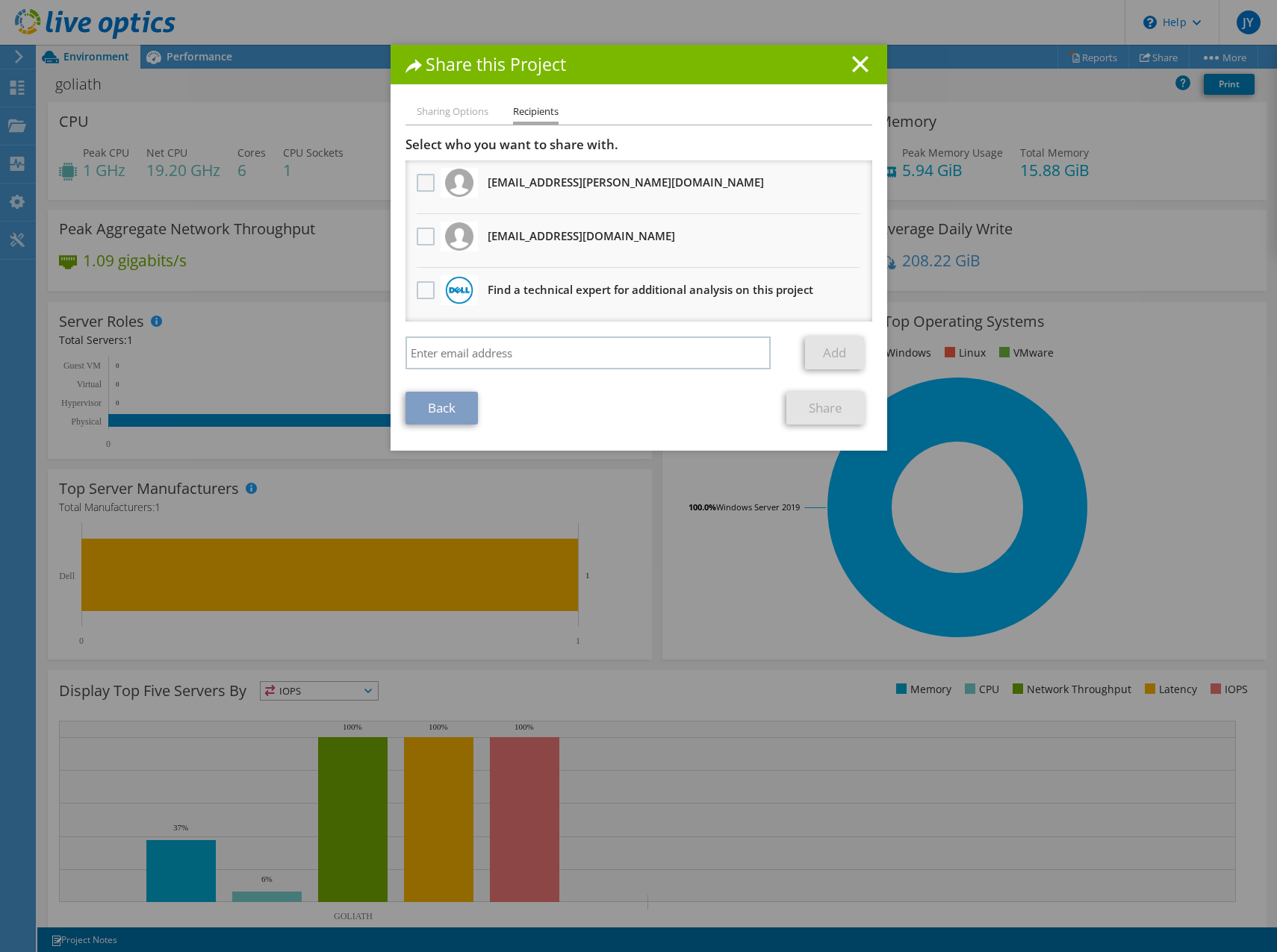
click at [425, 183] on label at bounding box center [428, 183] width 22 height 18
click at [0, 0] on input "checkbox" at bounding box center [0, 0] width 0 height 0
click at [812, 411] on link "Share" at bounding box center [825, 408] width 79 height 33
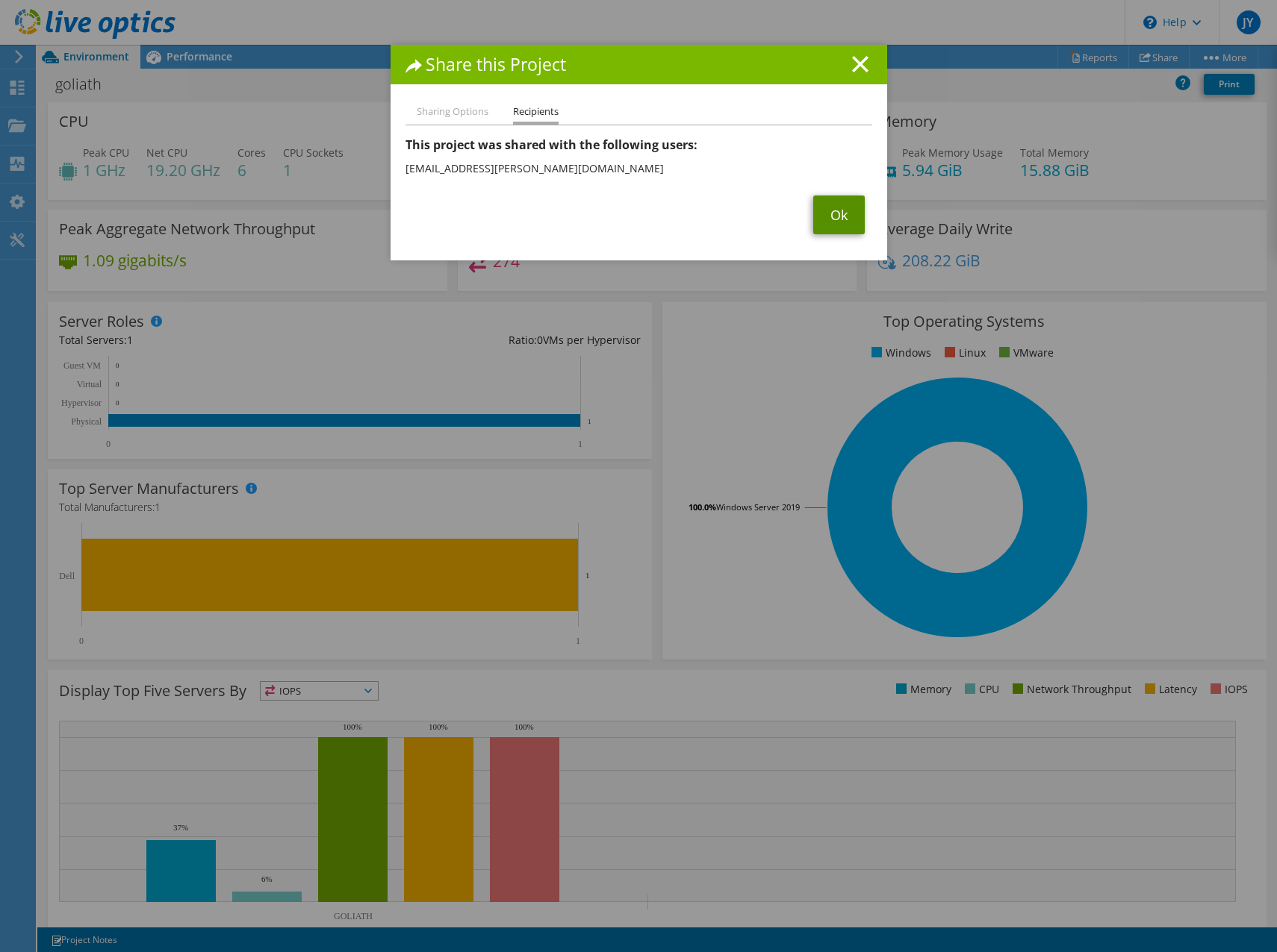
click at [839, 216] on link "Ok" at bounding box center [838, 215] width 52 height 39
